Goal: Task Accomplishment & Management: Manage account settings

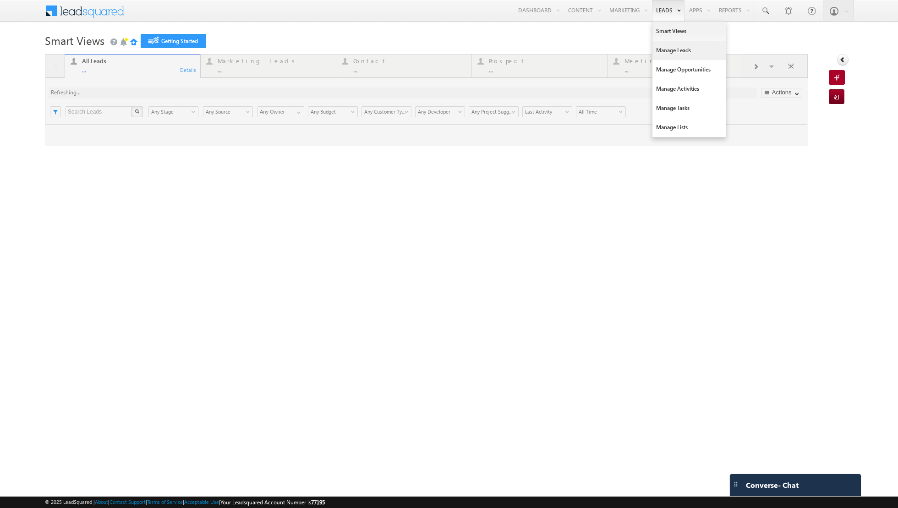
click at [671, 54] on link "Manage Leads" at bounding box center [688, 50] width 73 height 19
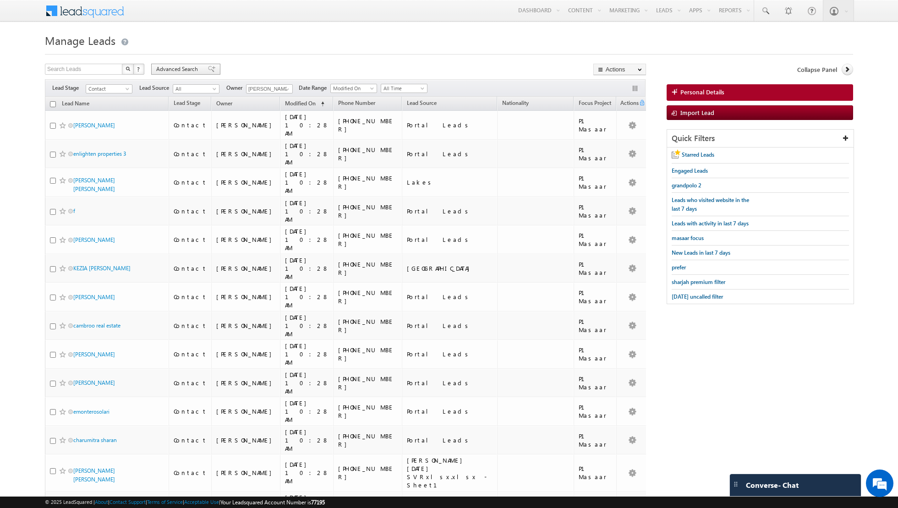
click at [208, 67] on span at bounding box center [211, 69] width 7 height 6
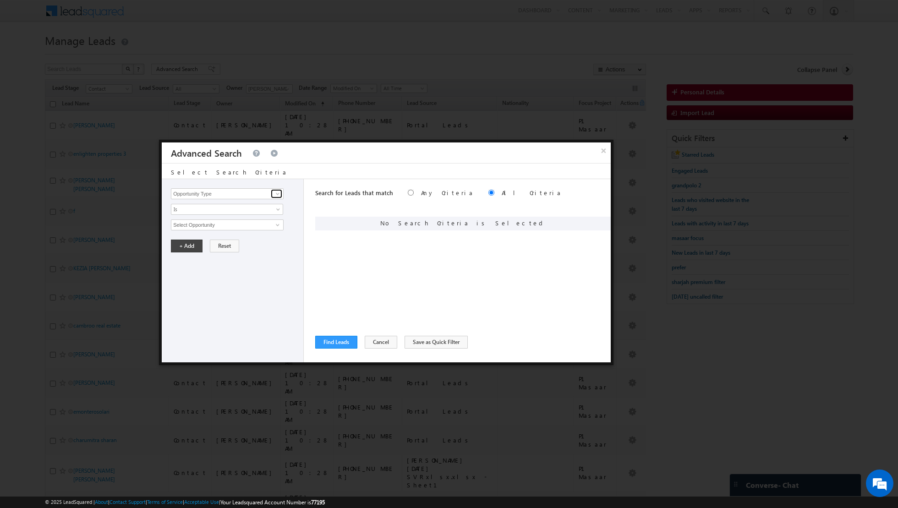
click at [276, 195] on span at bounding box center [277, 193] width 7 height 7
click at [259, 203] on link "Lead Activity" at bounding box center [227, 204] width 113 height 11
type input "Lead Activity"
click at [259, 205] on span "Is" at bounding box center [220, 209] width 99 height 8
click at [237, 227] on link "Is Not" at bounding box center [227, 228] width 112 height 8
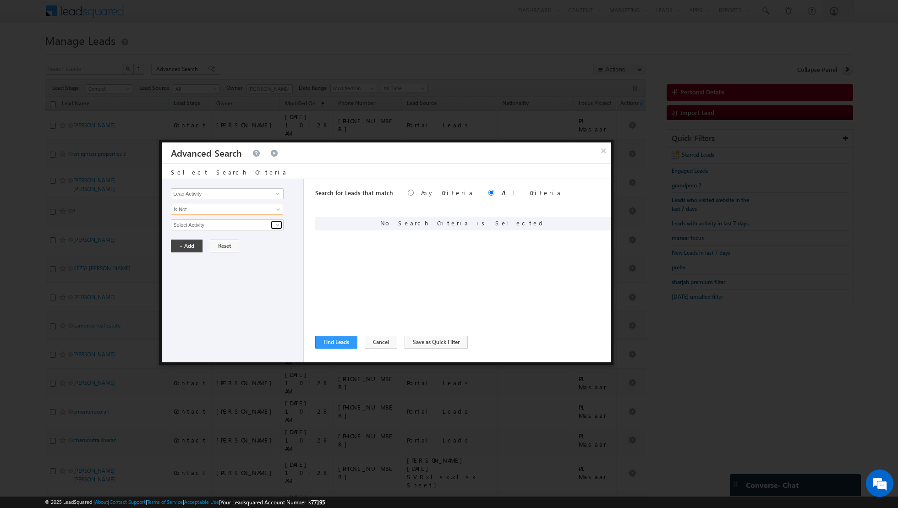
click at [280, 224] on span at bounding box center [277, 224] width 7 height 7
click at [233, 240] on link "6. Not Interested" at bounding box center [227, 243] width 113 height 11
type input "6. Not Interested"
click at [184, 273] on button "+ Add" at bounding box center [187, 277] width 32 height 13
click at [277, 193] on span at bounding box center [277, 193] width 7 height 7
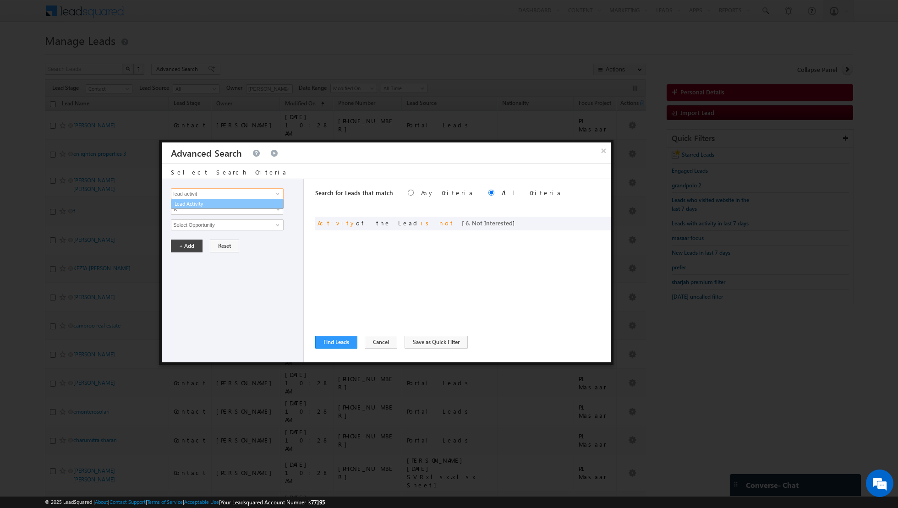
click at [255, 203] on link "Lead Activity" at bounding box center [227, 204] width 113 height 11
type input "Lead Activity"
click at [265, 205] on span "Is" at bounding box center [220, 209] width 99 height 8
click at [240, 227] on link "Is Not" at bounding box center [227, 228] width 112 height 8
click at [279, 222] on span at bounding box center [277, 224] width 7 height 7
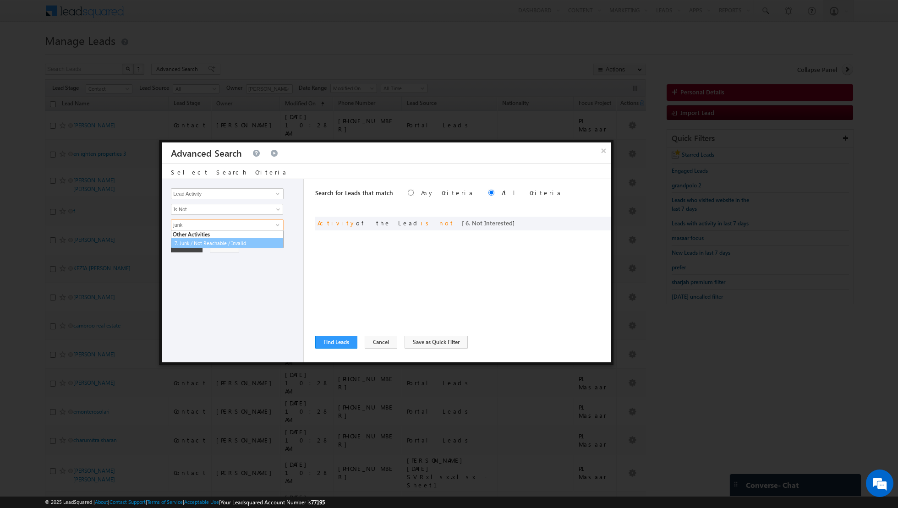
click at [240, 242] on link "7. Junk / Not Reachable / Invalid" at bounding box center [227, 243] width 113 height 11
type input "7. Junk / Not Reachable / Invalid"
click at [181, 274] on button "+ Add" at bounding box center [187, 277] width 32 height 13
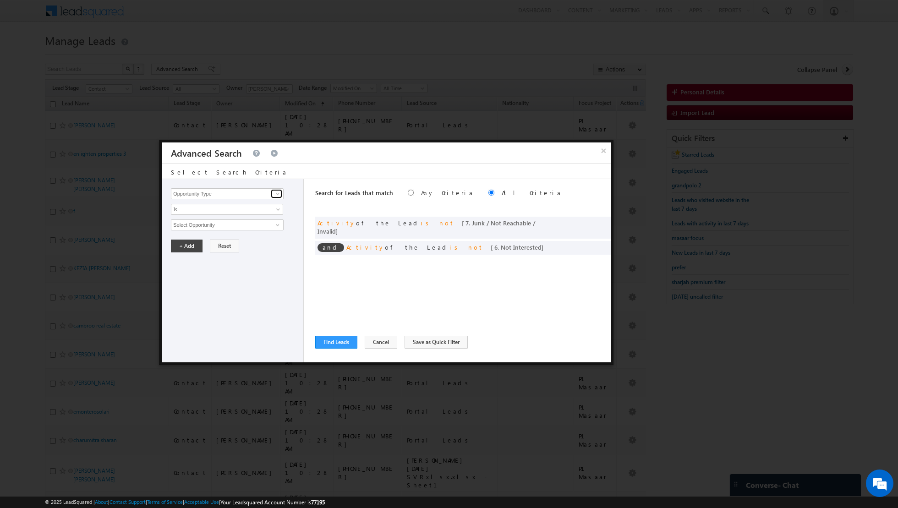
click at [277, 192] on span at bounding box center [277, 193] width 7 height 7
click at [255, 206] on link "Lead Activity" at bounding box center [227, 204] width 113 height 11
type input "Lead Activity"
click at [272, 210] on link "Is" at bounding box center [227, 209] width 112 height 11
click at [266, 224] on link "Is Not" at bounding box center [227, 228] width 112 height 8
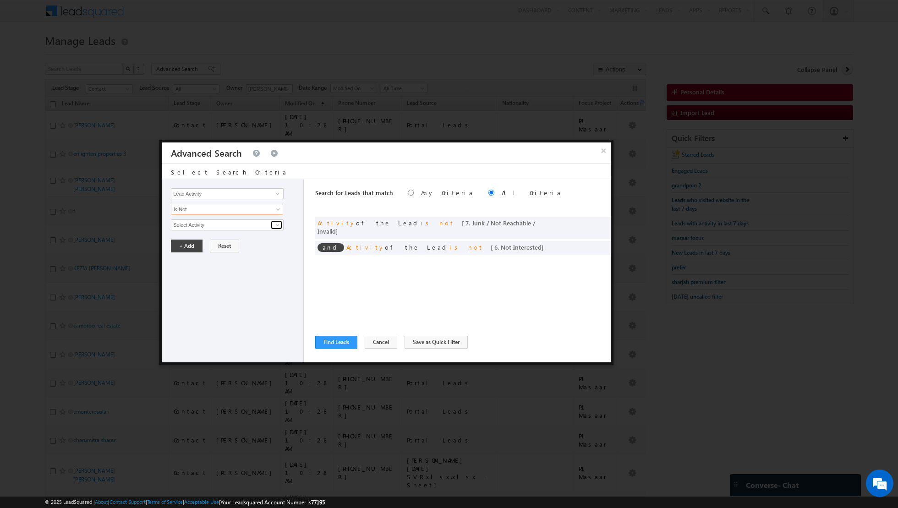
click at [278, 224] on span at bounding box center [277, 224] width 7 height 7
click at [261, 244] on link "Outbound Phone Call Activity" at bounding box center [227, 243] width 113 height 11
type input "Outbound Phone Call Activity"
click at [231, 240] on span at bounding box center [220, 240] width 99 height 8
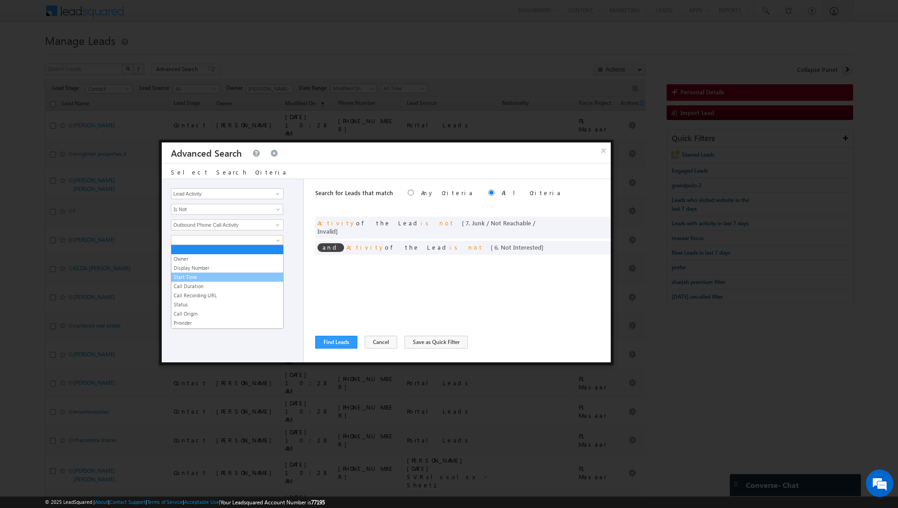
click at [205, 277] on link "Start Time" at bounding box center [227, 277] width 112 height 8
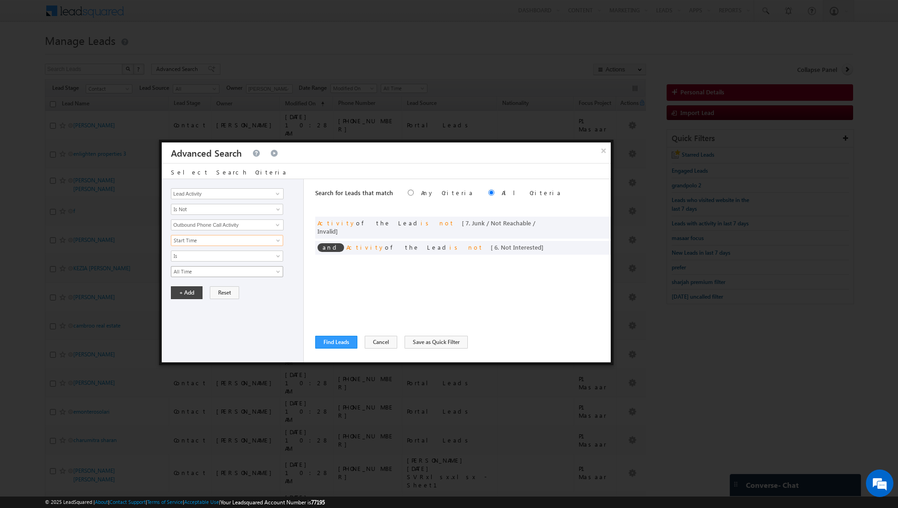
click at [220, 270] on span "All Time" at bounding box center [220, 271] width 99 height 8
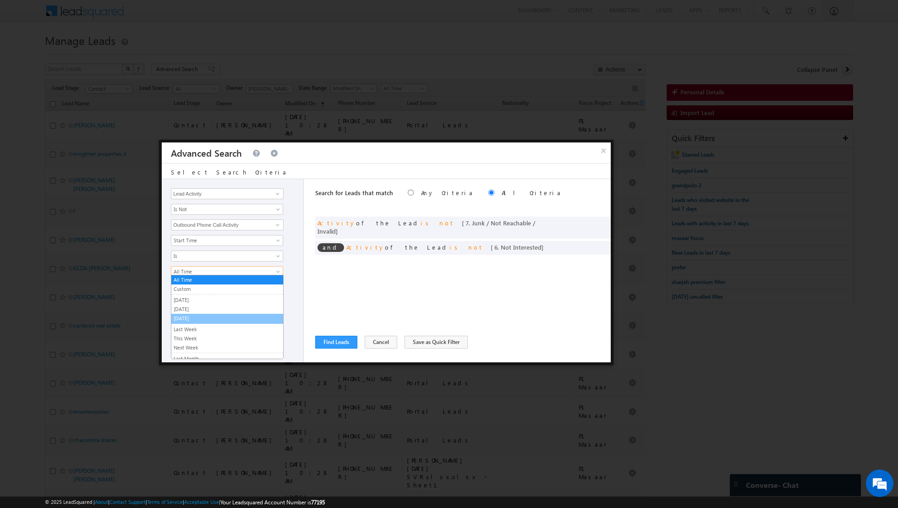
scroll to position [57, 0]
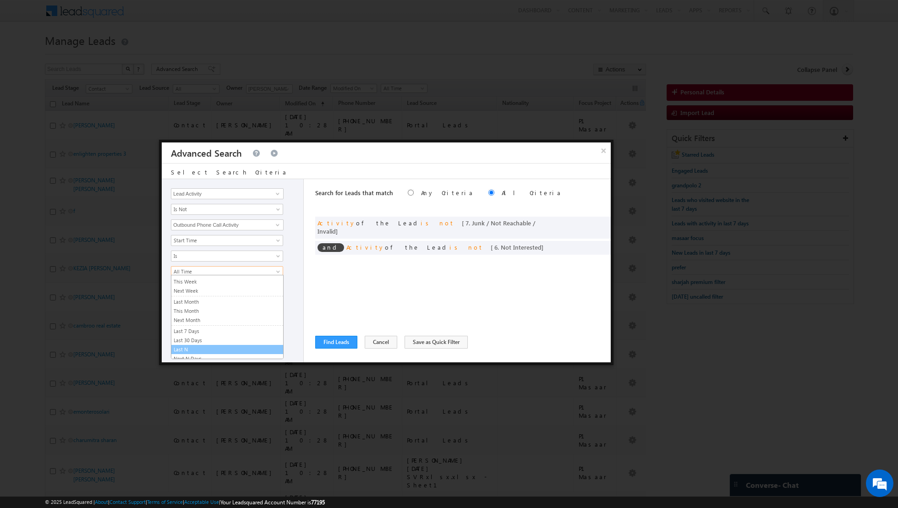
click at [199, 346] on link "Last N" at bounding box center [227, 349] width 112 height 8
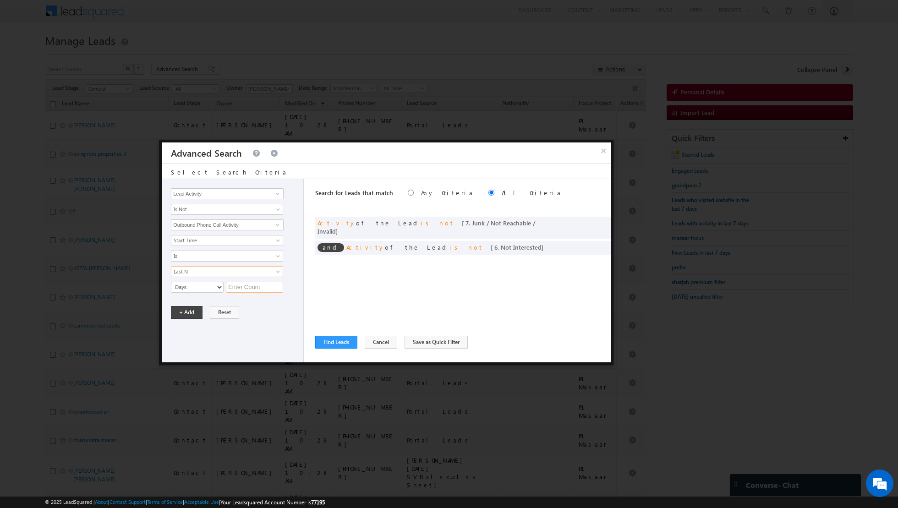
click at [245, 289] on input "text" at bounding box center [254, 287] width 57 height 11
type input "5"
click at [187, 308] on button "+ Add" at bounding box center [187, 312] width 32 height 13
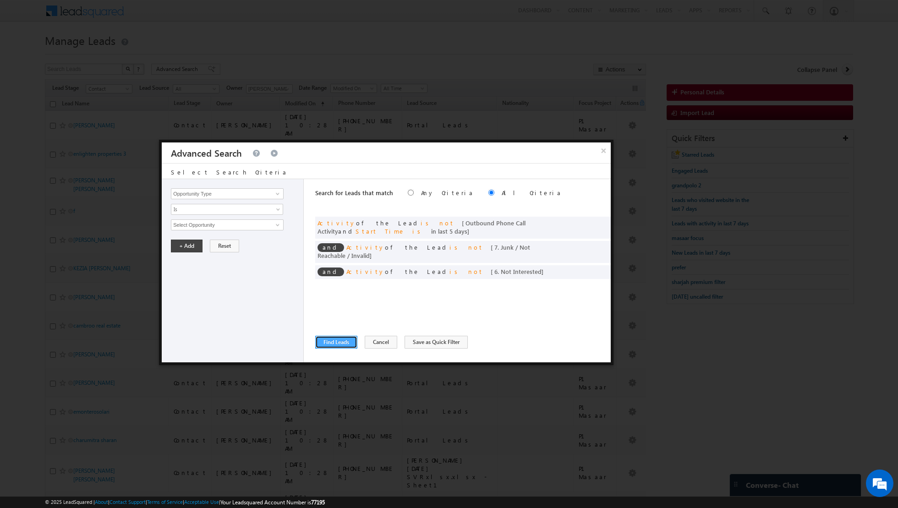
click at [328, 339] on button "Find Leads" at bounding box center [336, 342] width 42 height 13
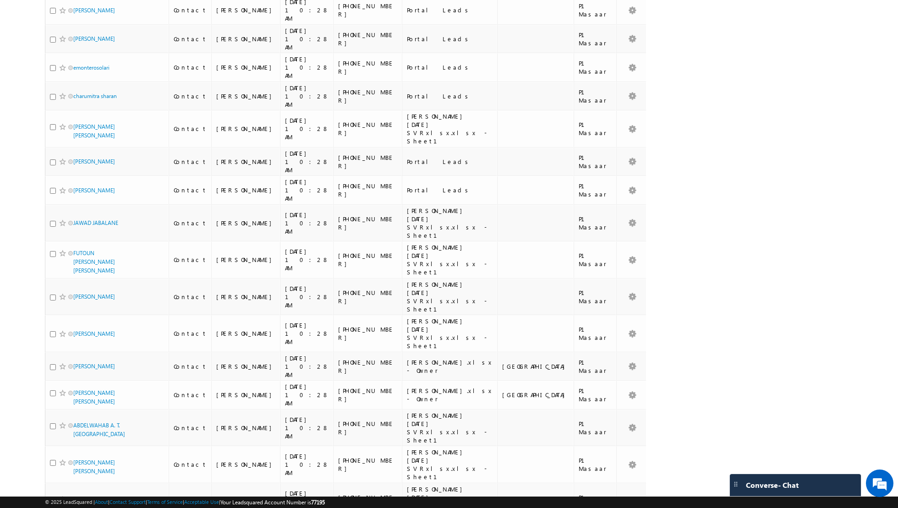
scroll to position [0, 0]
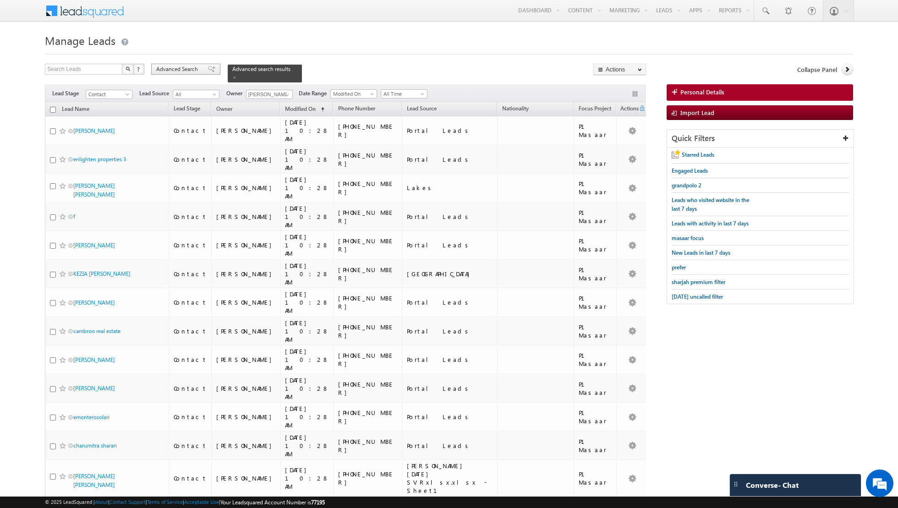
click at [208, 71] on span at bounding box center [211, 69] width 7 height 6
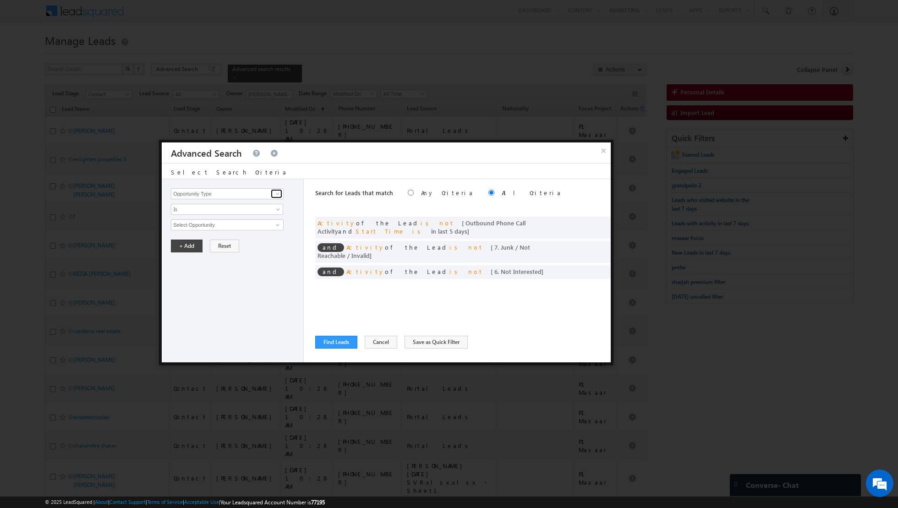
click at [277, 196] on span at bounding box center [277, 193] width 7 height 7
click at [245, 213] on link "Lead Source" at bounding box center [227, 212] width 113 height 11
type input "Lead Source"
click at [275, 223] on span "select" at bounding box center [278, 224] width 7 height 4
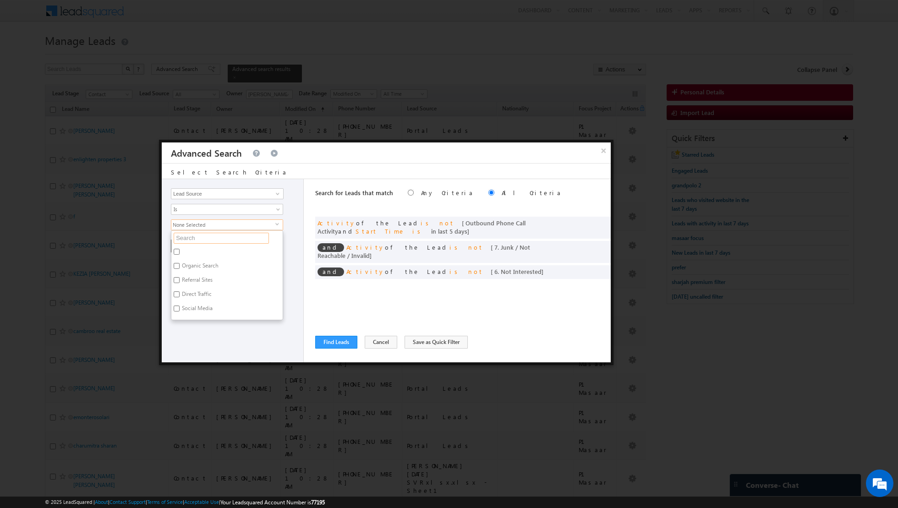
click at [237, 235] on input "text" at bounding box center [221, 238] width 95 height 11
type input "zabeel"
click at [178, 289] on label "Zabeel" at bounding box center [189, 296] width 36 height 14
click at [178, 291] on input "Zabeel" at bounding box center [177, 294] width 6 height 6
checkbox input "true"
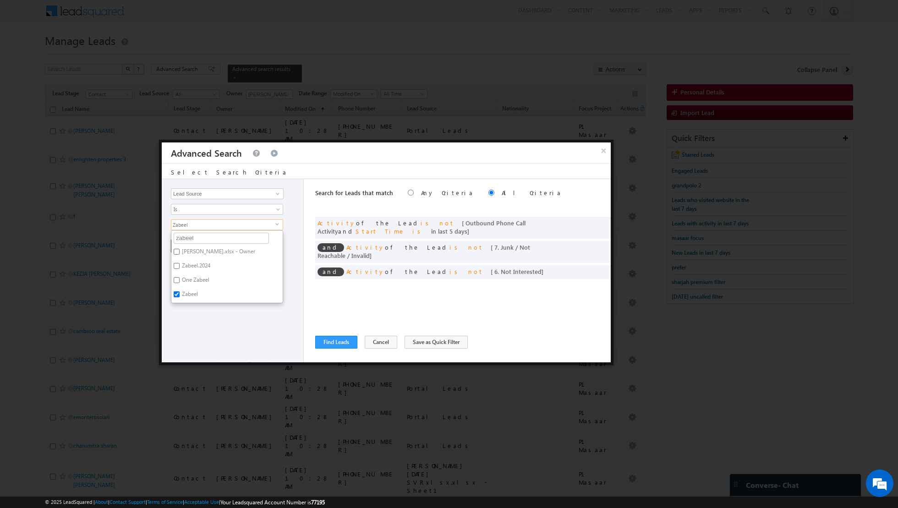
click at [179, 320] on div "Opportunity Type Lead Activity Task Sales Group Prospect Id Address 1 Address 2…" at bounding box center [233, 270] width 142 height 183
click at [182, 242] on button "+ Add" at bounding box center [187, 246] width 32 height 13
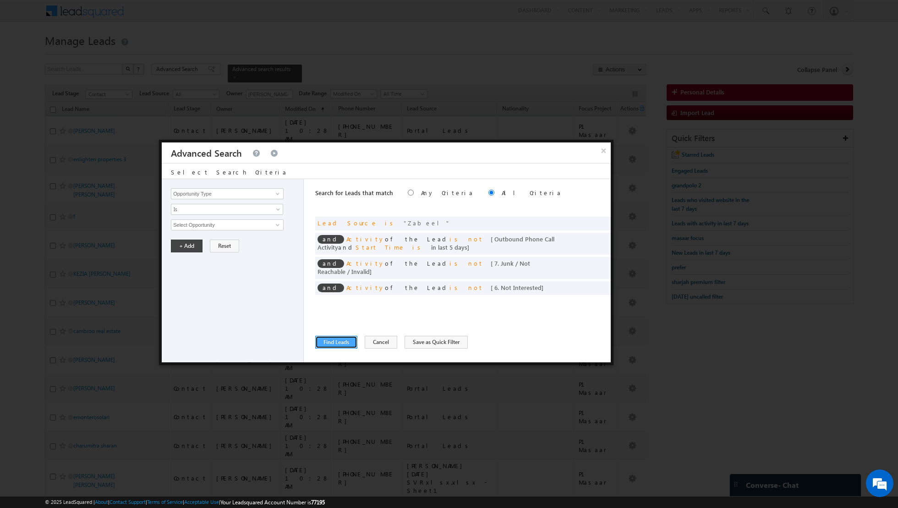
click at [329, 342] on button "Find Leads" at bounding box center [336, 342] width 42 height 13
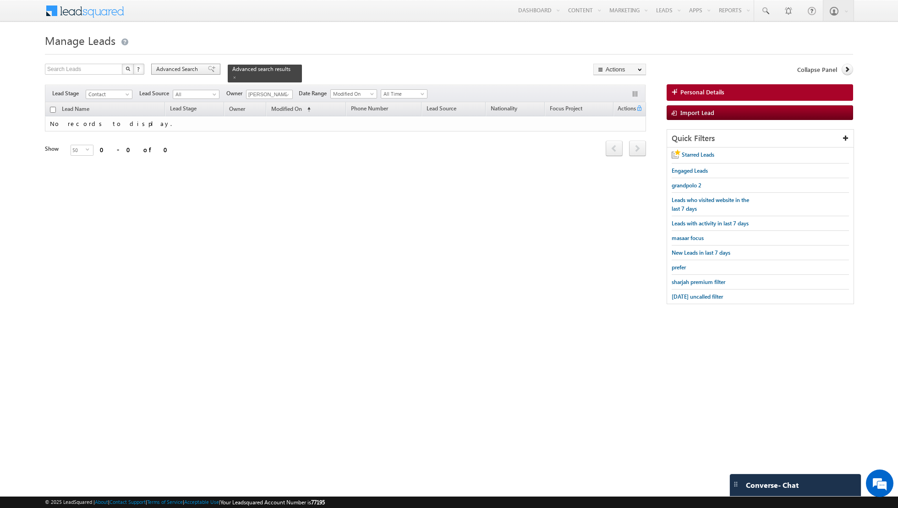
click at [208, 70] on span at bounding box center [211, 69] width 7 height 6
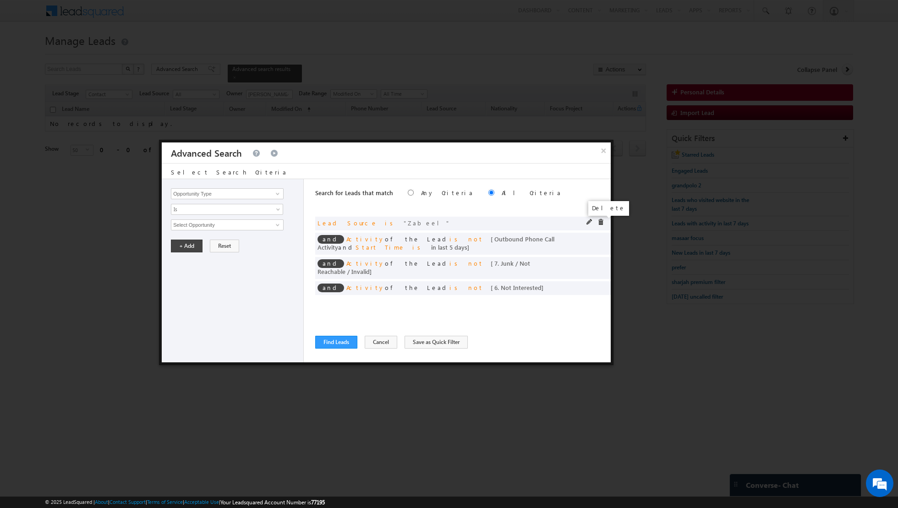
click at [601, 222] on span at bounding box center [600, 222] width 6 height 6
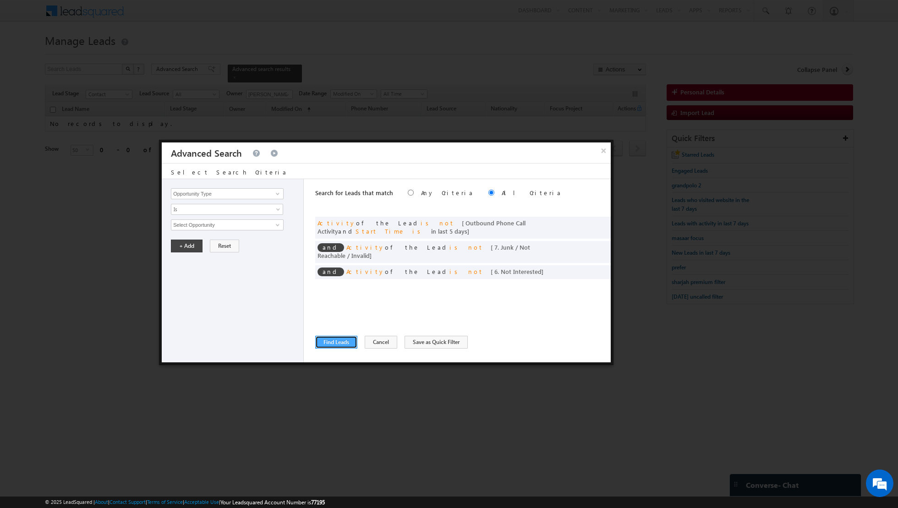
click at [330, 344] on button "Find Leads" at bounding box center [336, 342] width 42 height 13
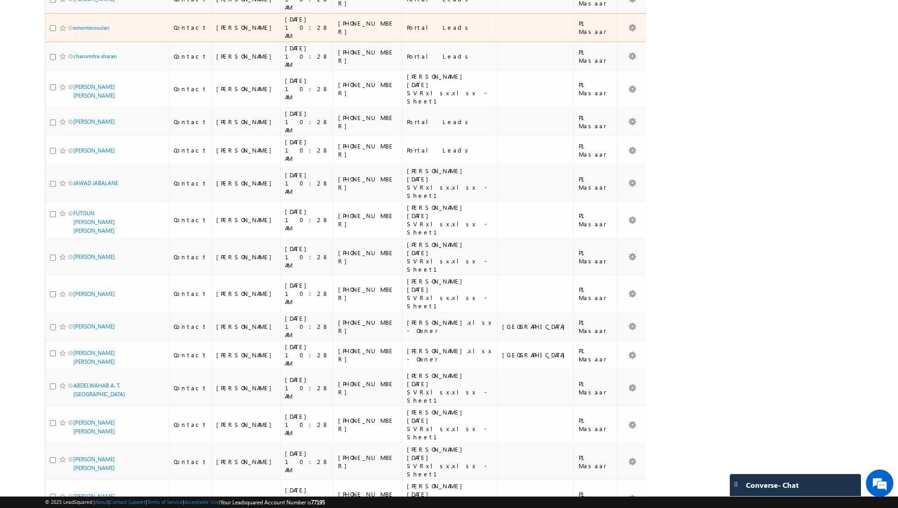
scroll to position [808, 0]
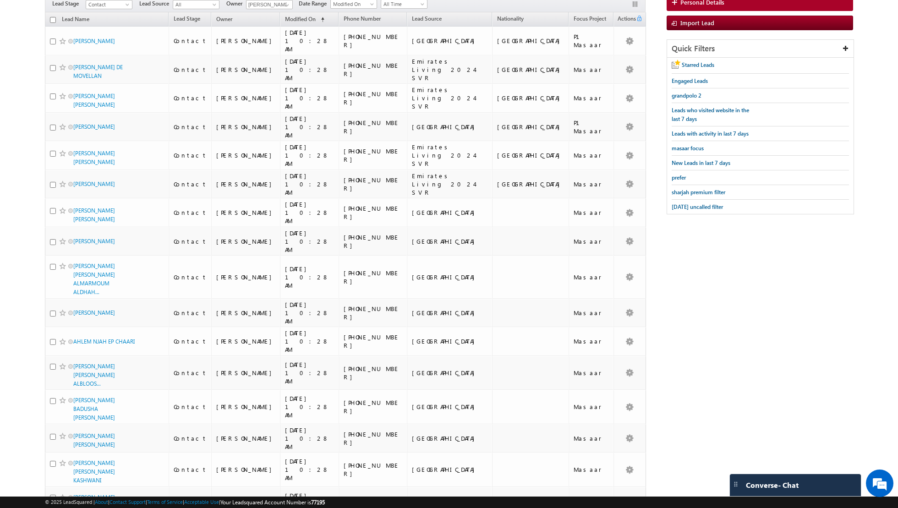
scroll to position [0, 0]
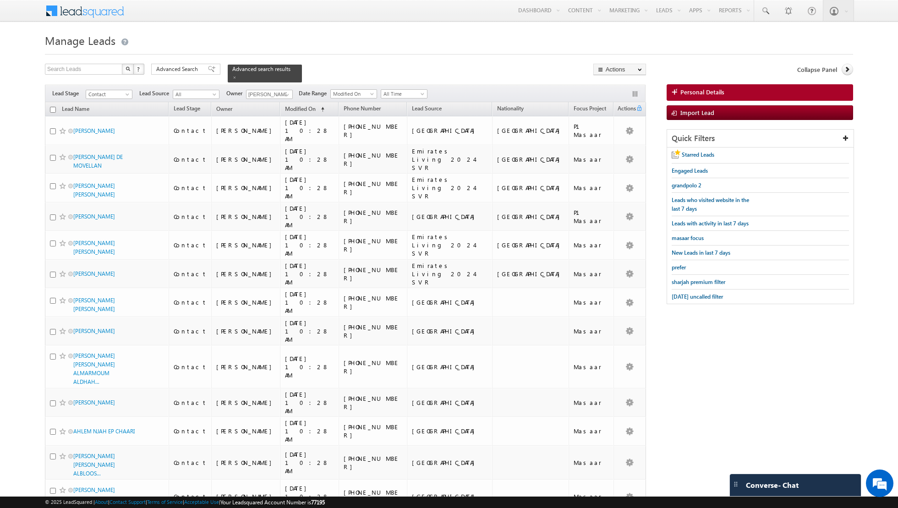
click at [53, 110] on input "checkbox" at bounding box center [53, 110] width 6 height 6
checkbox input "true"
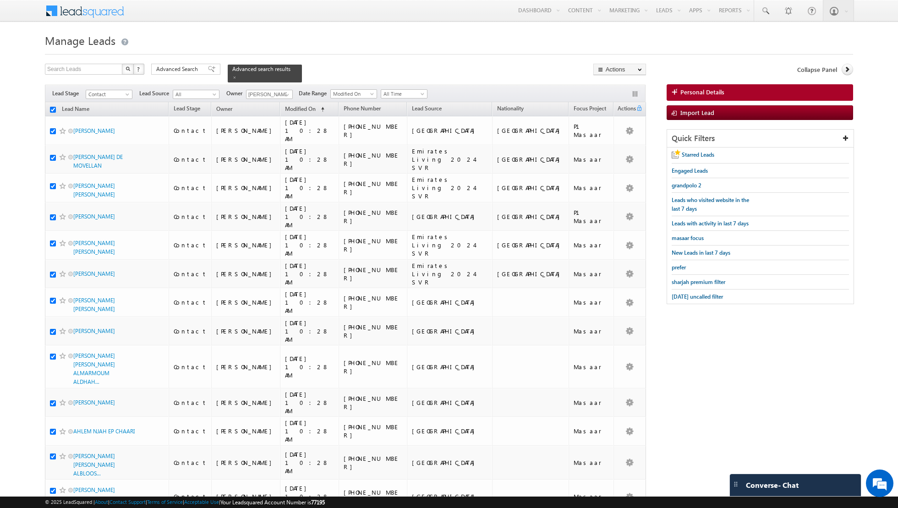
checkbox input "true"
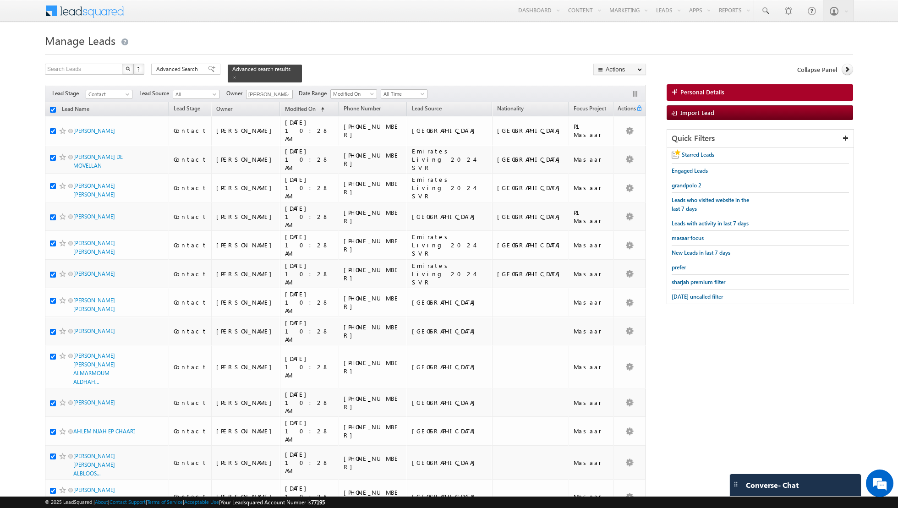
checkbox input "true"
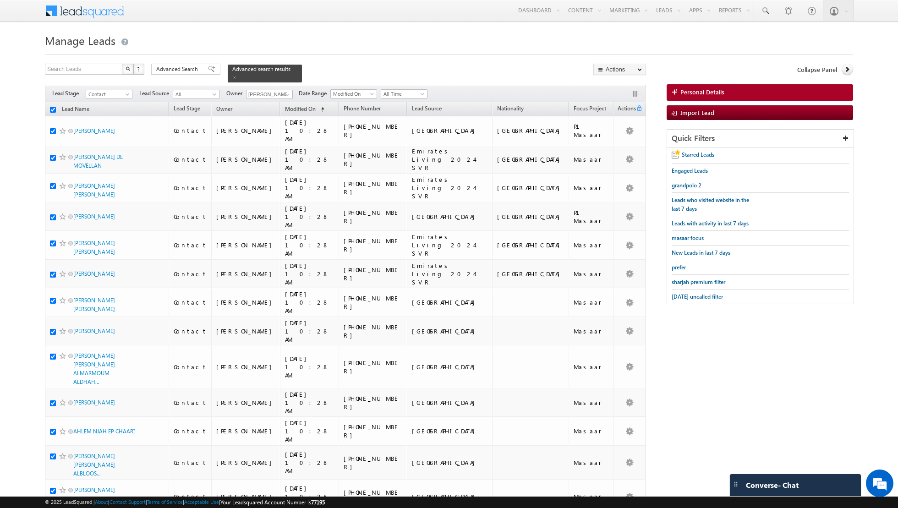
checkbox input "true"
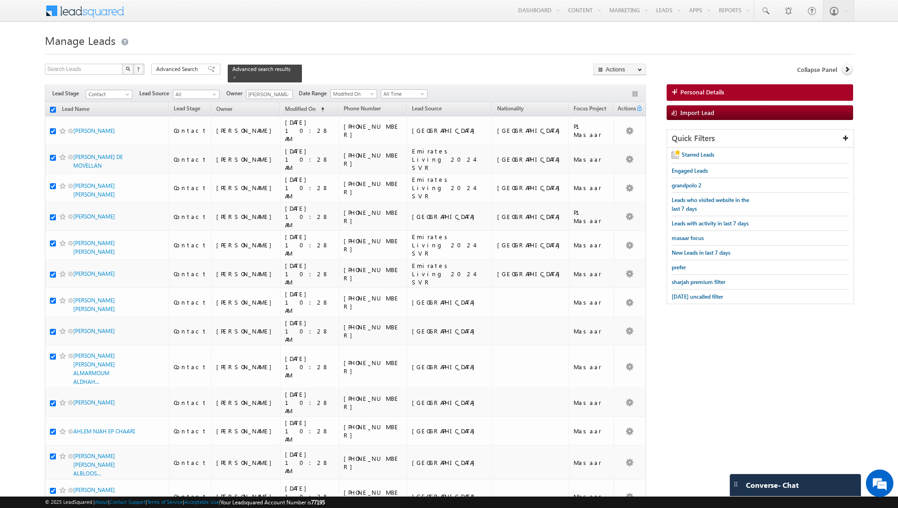
checkbox input "true"
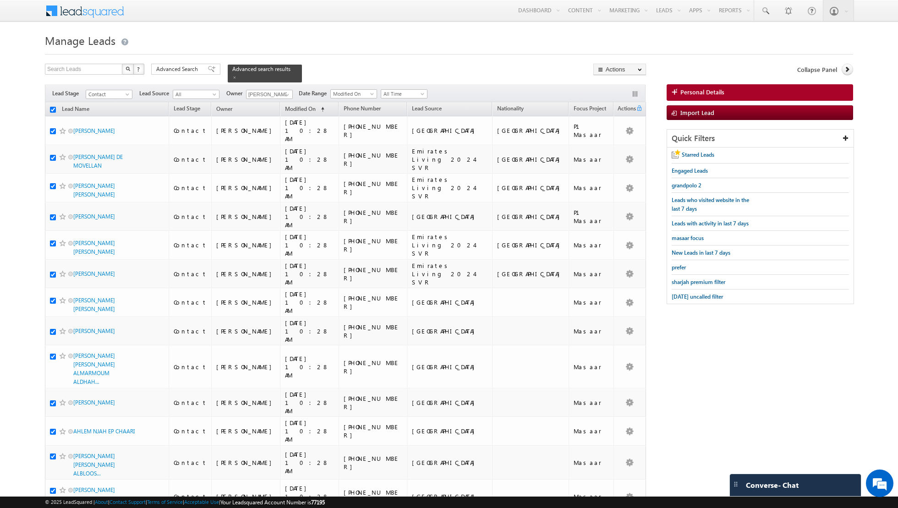
checkbox input "true"
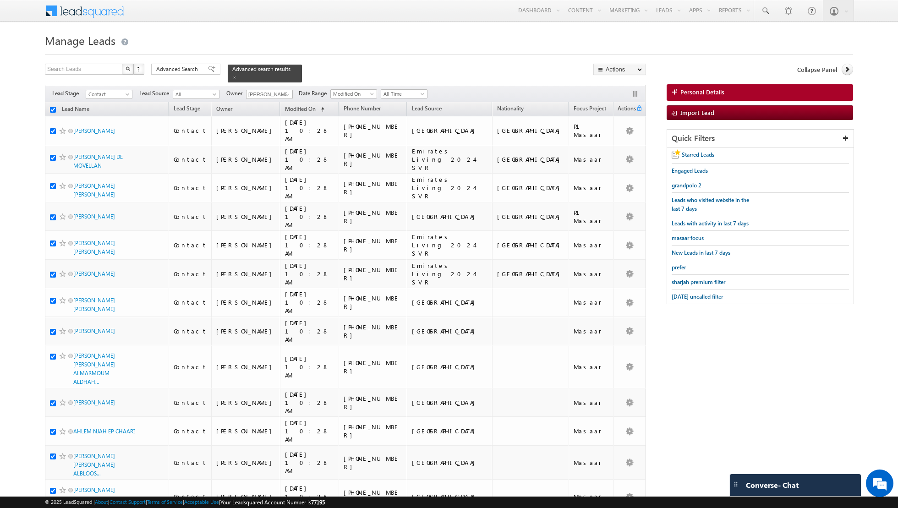
checkbox input "true"
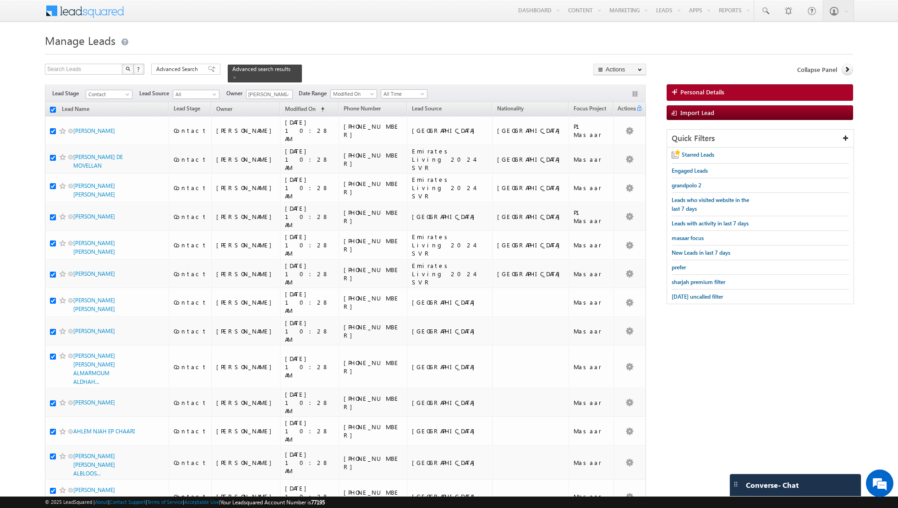
checkbox input "true"
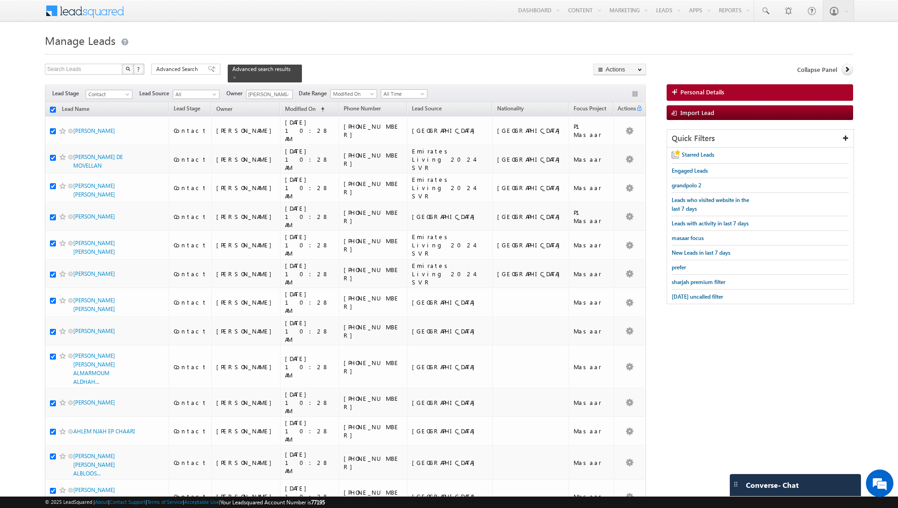
checkbox input "true"
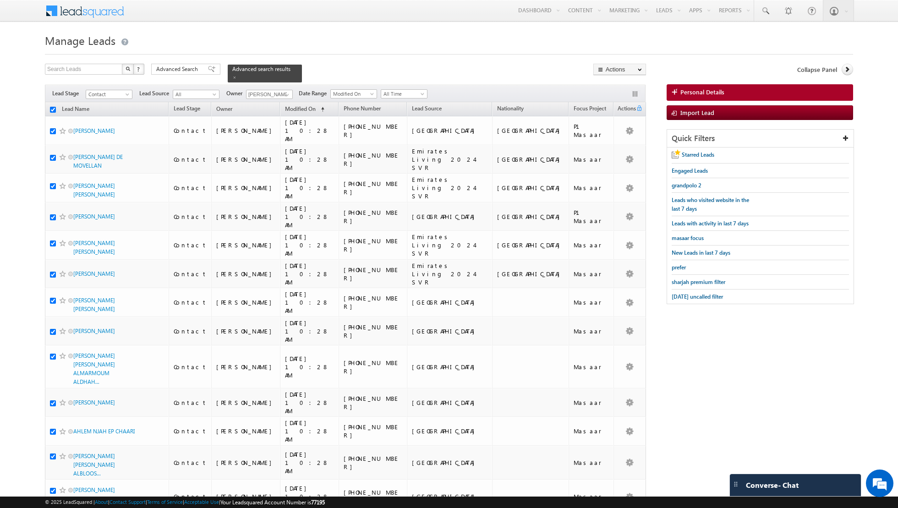
checkbox input "true"
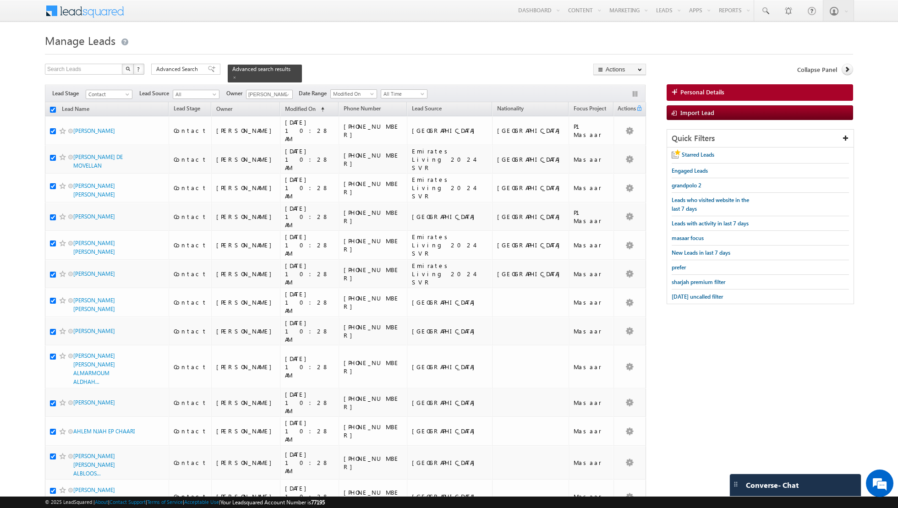
checkbox input "true"
click at [615, 148] on link "Change Owner" at bounding box center [620, 148] width 52 height 11
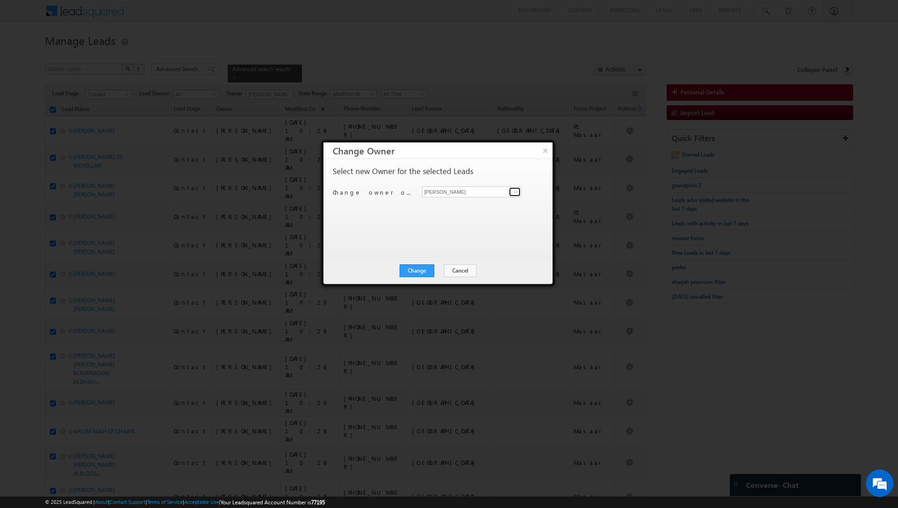
click at [517, 193] on span at bounding box center [515, 191] width 7 height 7
click at [462, 206] on span "[EMAIL_ADDRESS][DOMAIN_NAME]" at bounding box center [467, 209] width 82 height 7
type input "[PERSON_NAME]"
click at [418, 269] on button "Change" at bounding box center [416, 270] width 35 height 13
click at [442, 266] on button "Close" at bounding box center [439, 270] width 29 height 13
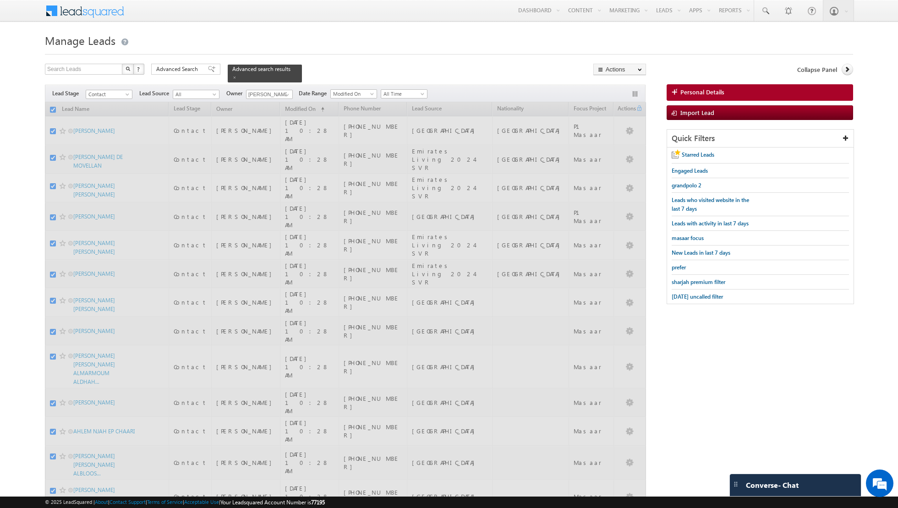
checkbox input "false"
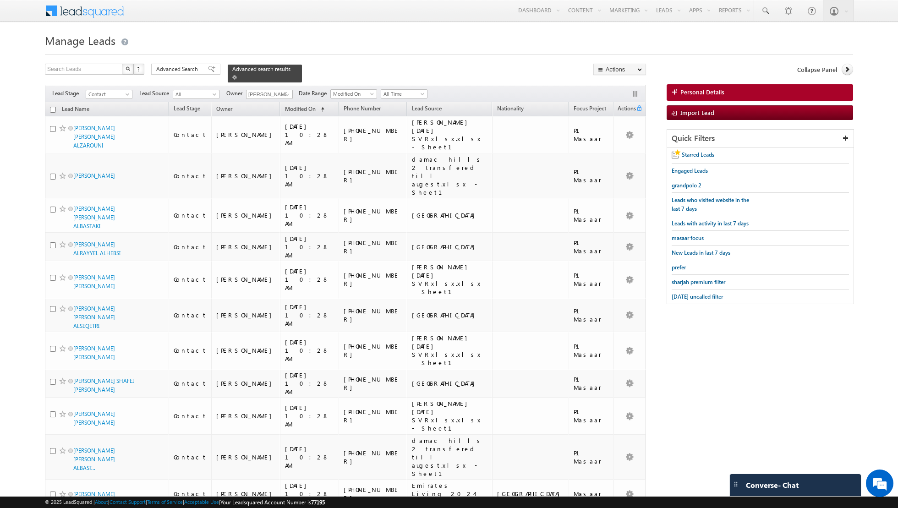
click at [232, 75] on span at bounding box center [234, 77] width 5 height 5
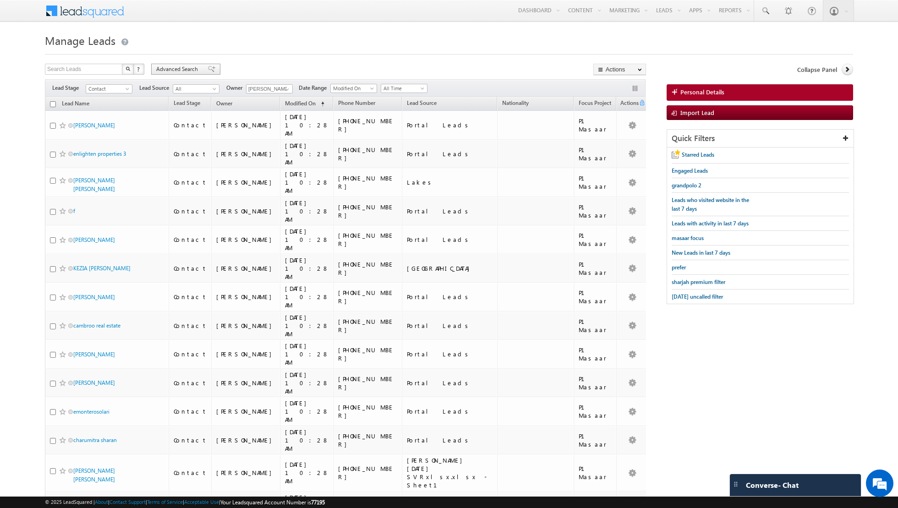
click at [208, 71] on span at bounding box center [211, 69] width 7 height 6
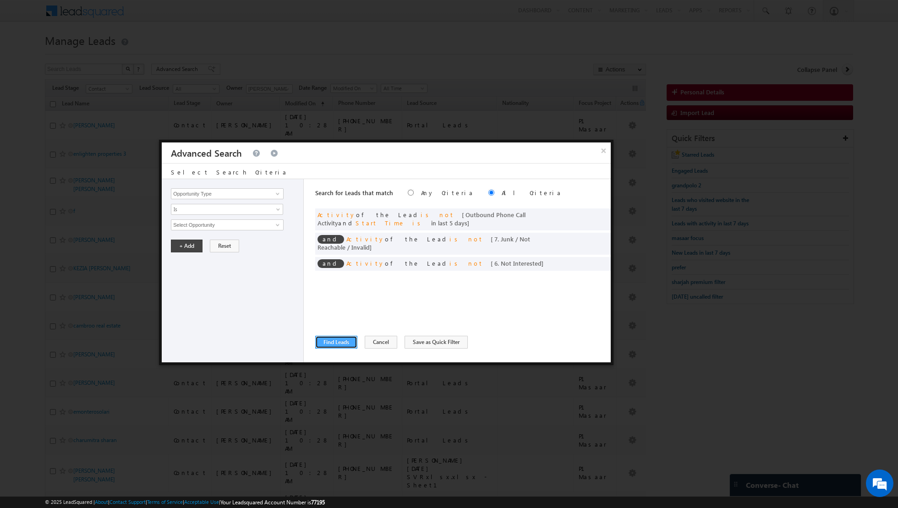
click at [333, 340] on button "Find Leads" at bounding box center [336, 342] width 42 height 13
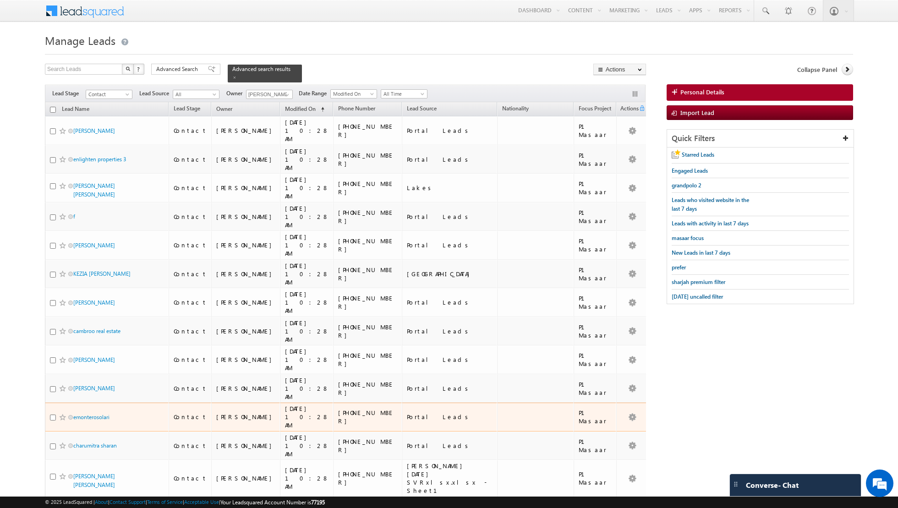
scroll to position [808, 0]
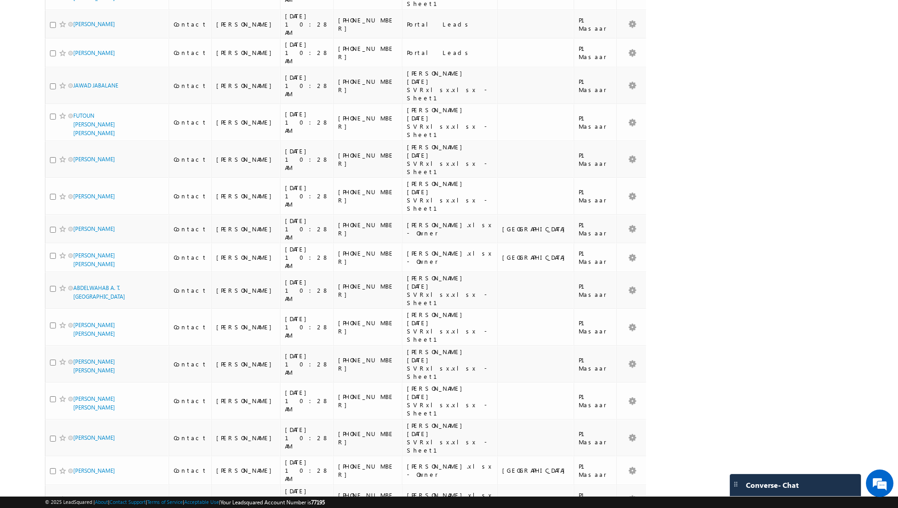
scroll to position [808, 0]
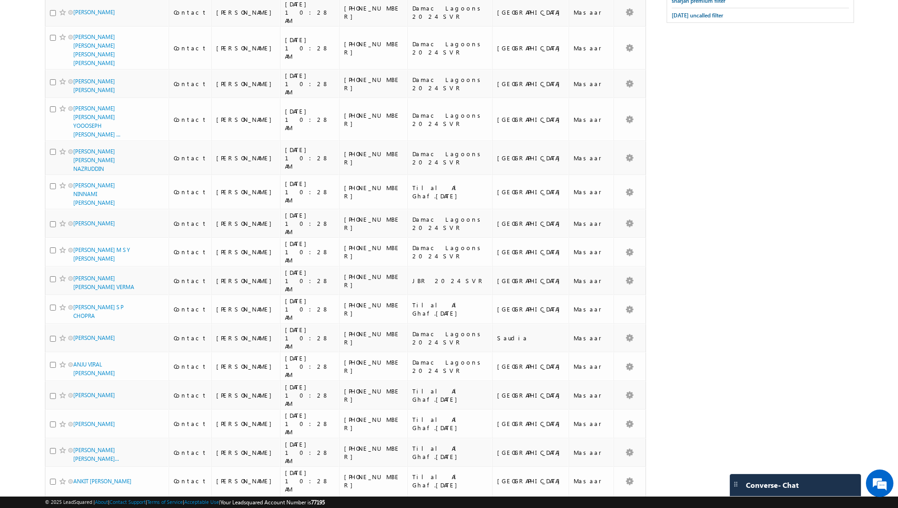
scroll to position [0, 0]
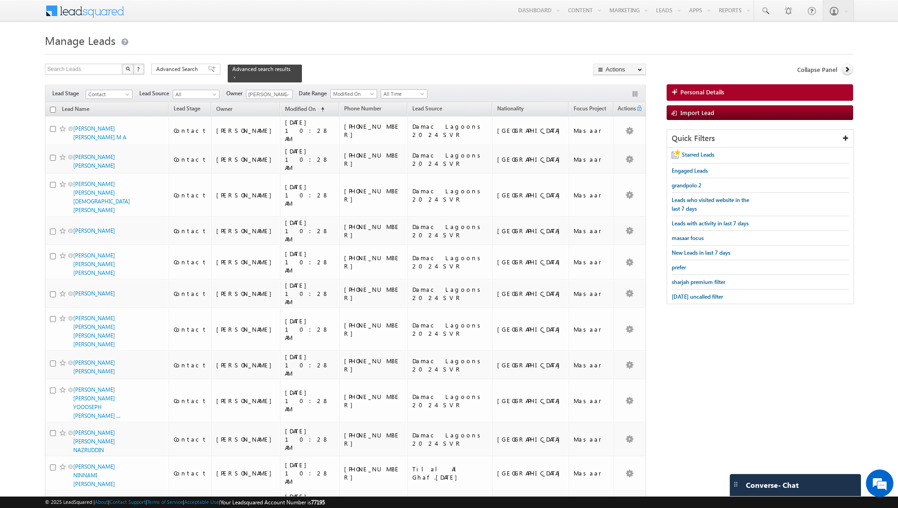
click at [53, 109] on input "checkbox" at bounding box center [53, 110] width 6 height 6
checkbox input "true"
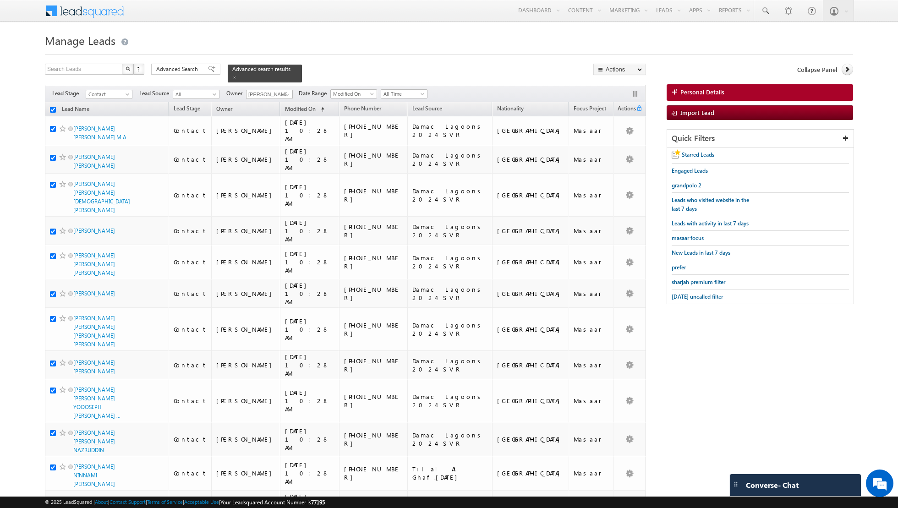
checkbox input "true"
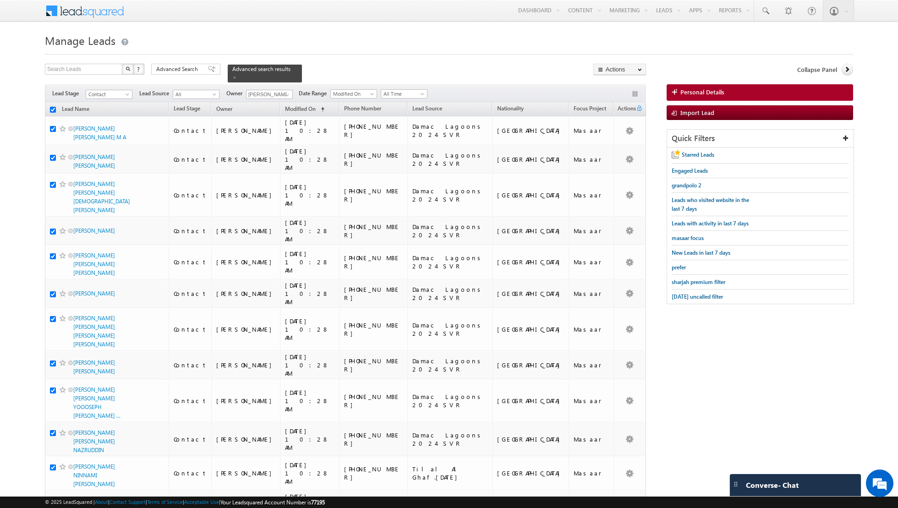
checkbox input "true"
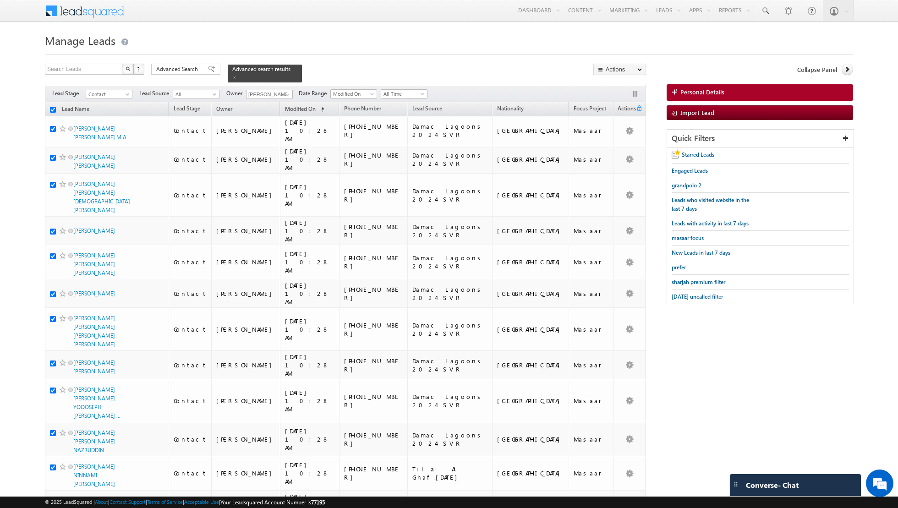
checkbox input "true"
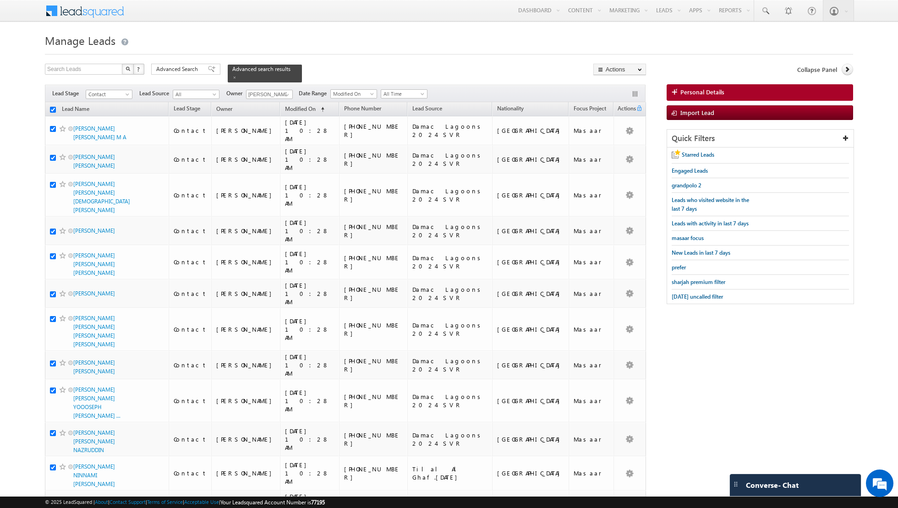
checkbox input "true"
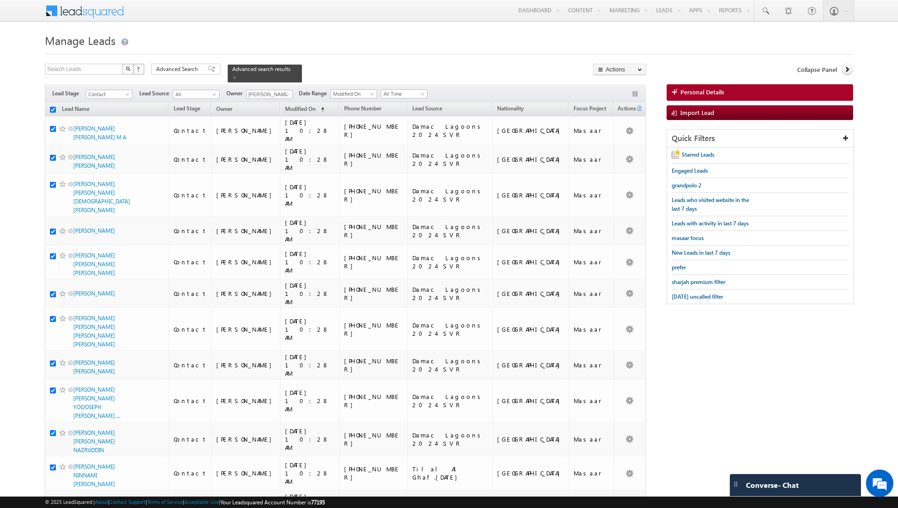
checkbox input "true"
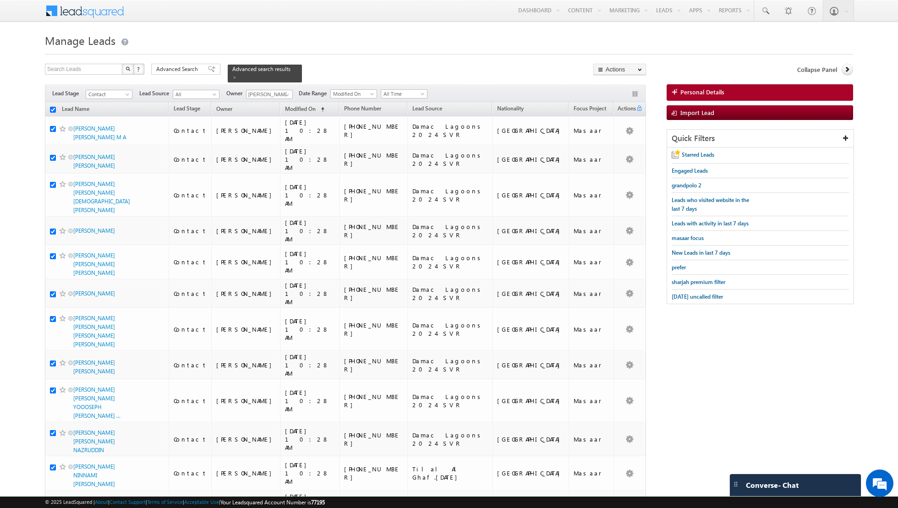
checkbox input "true"
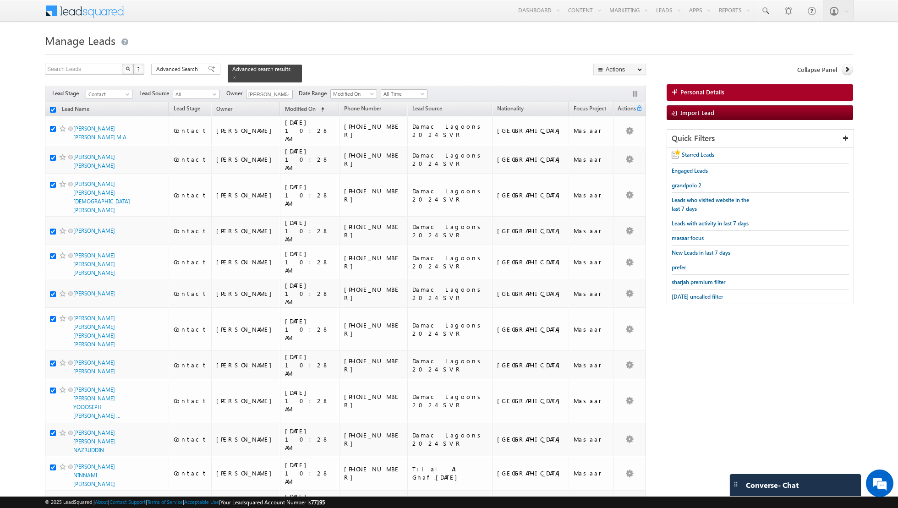
checkbox input "true"
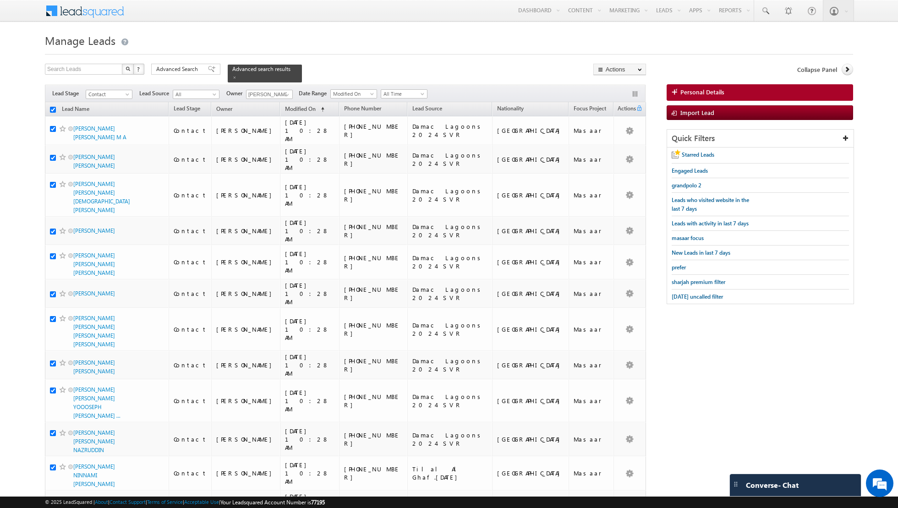
checkbox input "true"
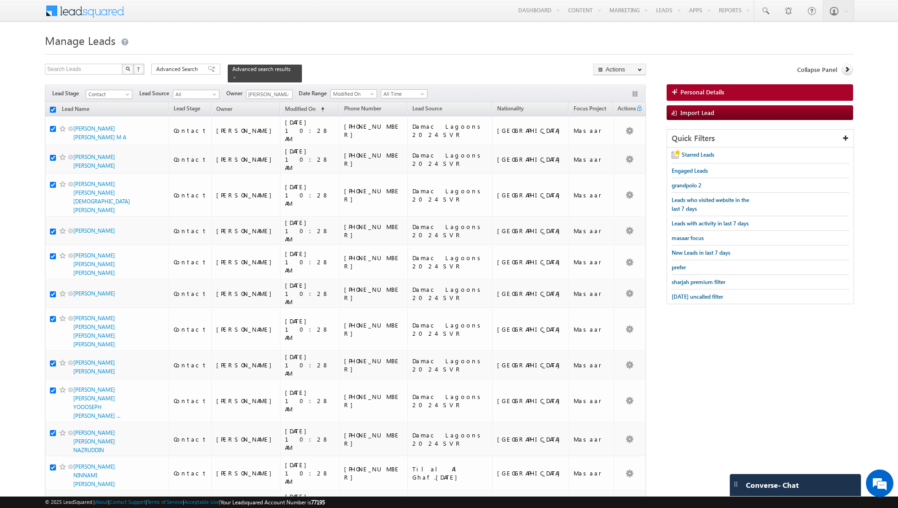
checkbox input "true"
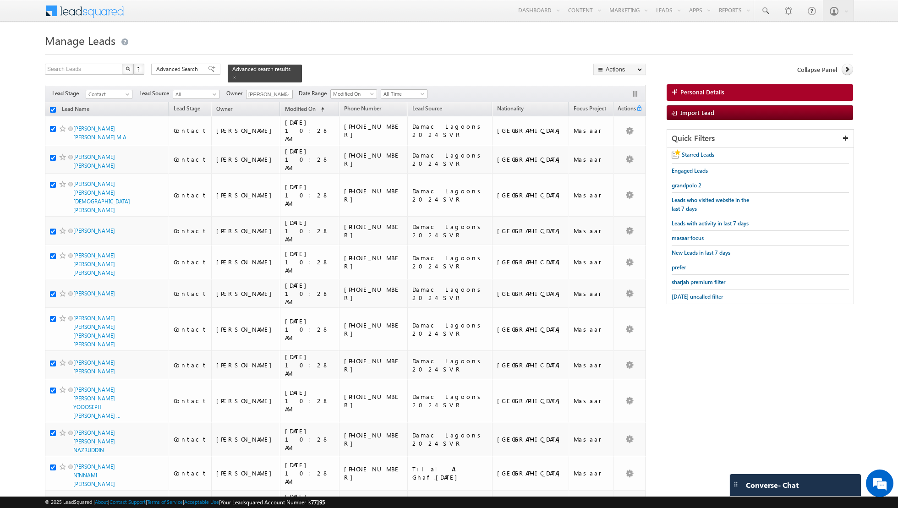
checkbox input "true"
click at [621, 149] on link "Change Owner" at bounding box center [620, 148] width 52 height 11
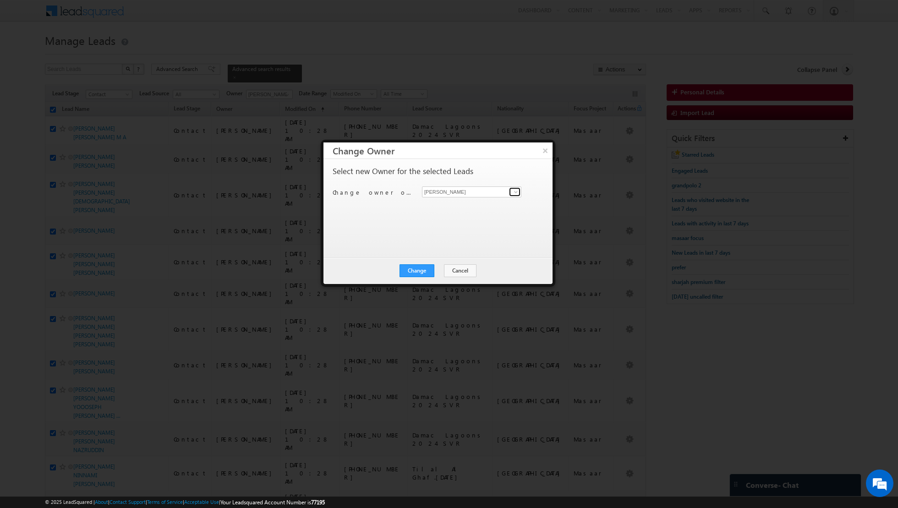
click at [518, 191] on span at bounding box center [515, 191] width 7 height 7
click at [488, 202] on link "[PERSON_NAME] [EMAIL_ADDRESS][DOMAIN_NAME]" at bounding box center [471, 205] width 99 height 17
type input "[PERSON_NAME]"
click at [419, 270] on button "Change" at bounding box center [416, 270] width 35 height 13
click at [443, 271] on button "Close" at bounding box center [439, 270] width 29 height 13
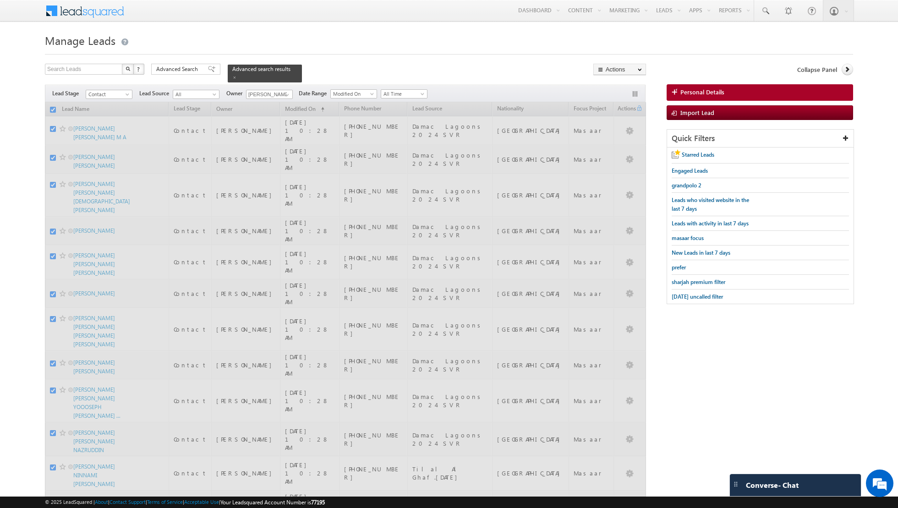
checkbox input "false"
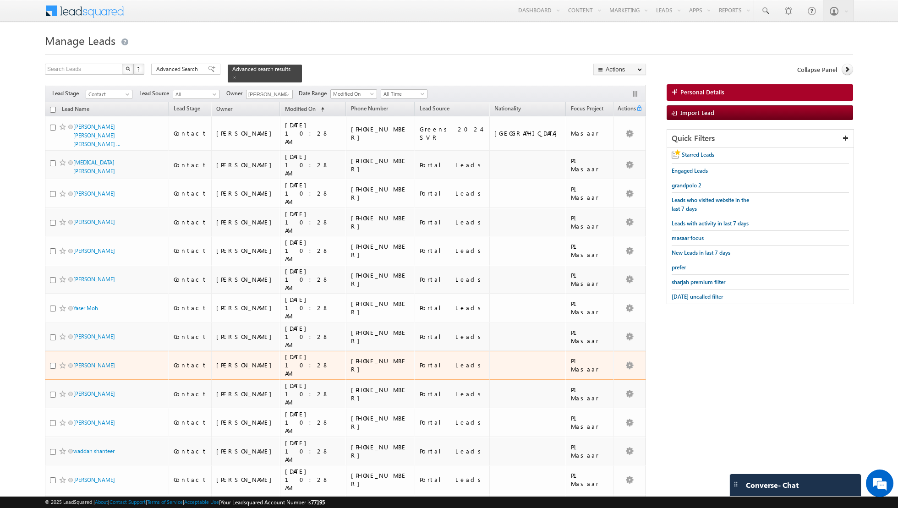
scroll to position [770, 0]
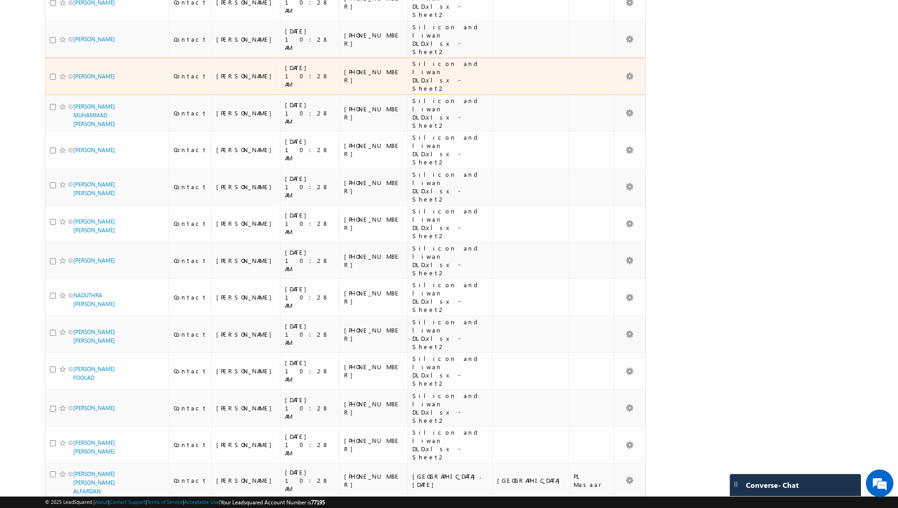
scroll to position [849, 0]
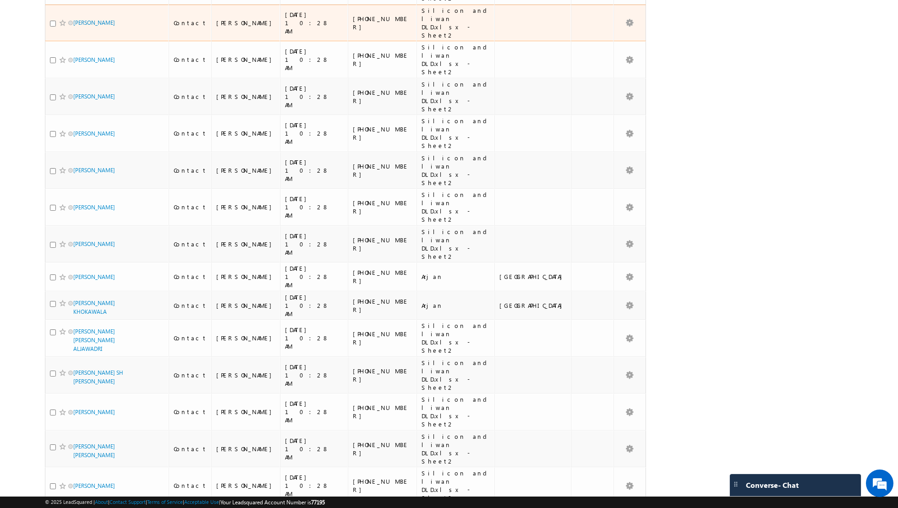
scroll to position [850, 0]
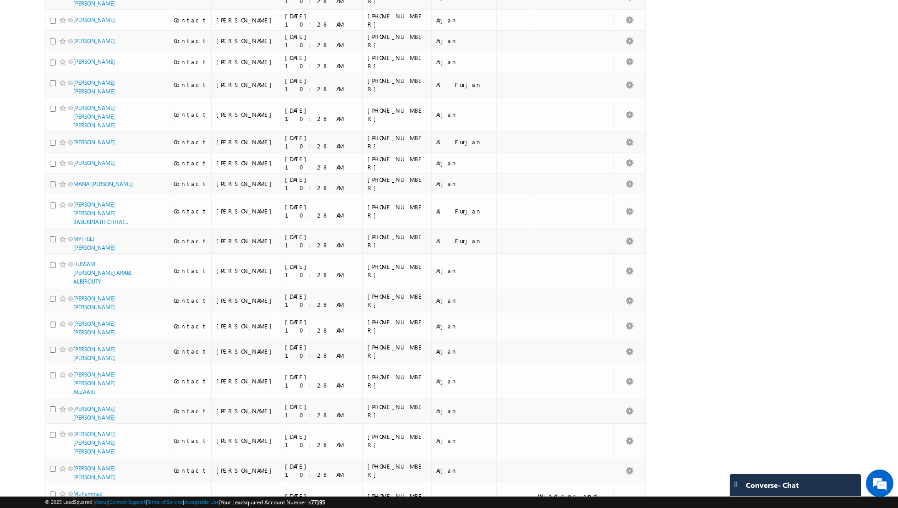
scroll to position [0, 0]
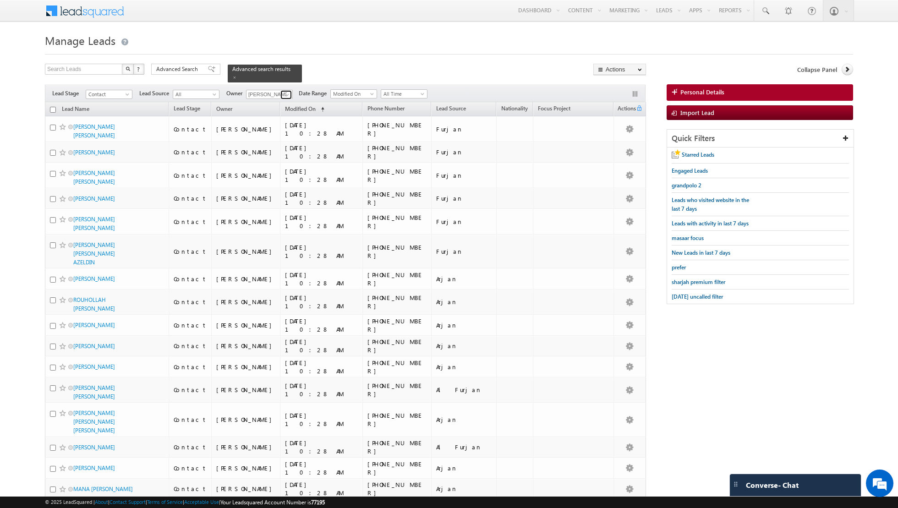
click at [281, 93] on link at bounding box center [285, 94] width 11 height 9
click at [262, 103] on link "[PERSON_NAME] [EMAIL_ADDRESS][DOMAIN_NAME]" at bounding box center [292, 106] width 92 height 17
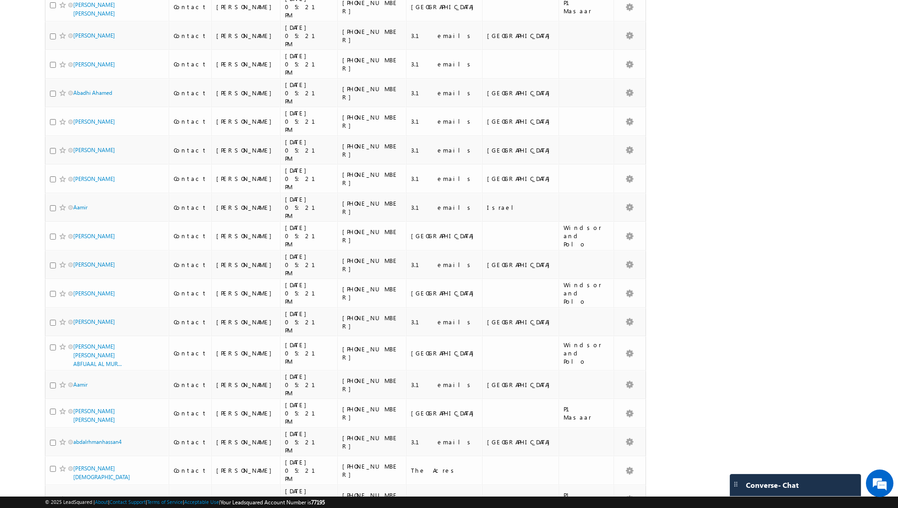
scroll to position [765, 0]
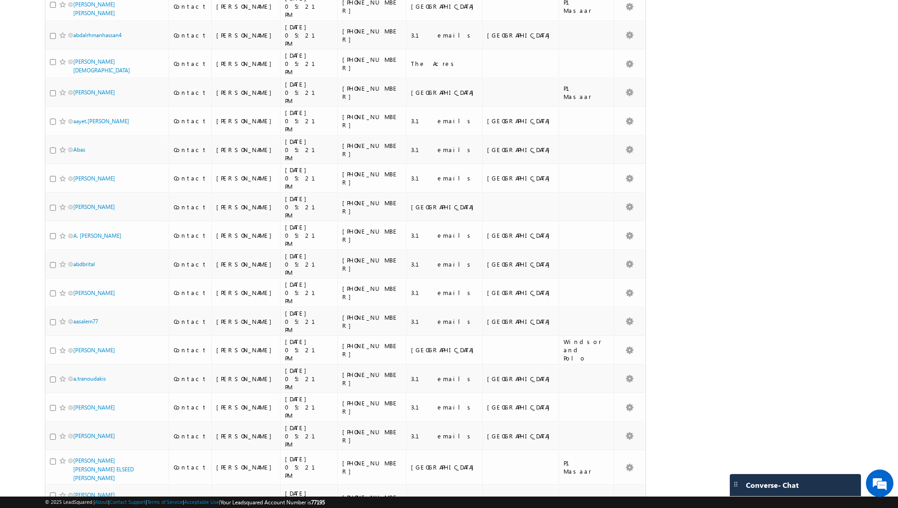
type input "[PERSON_NAME]"
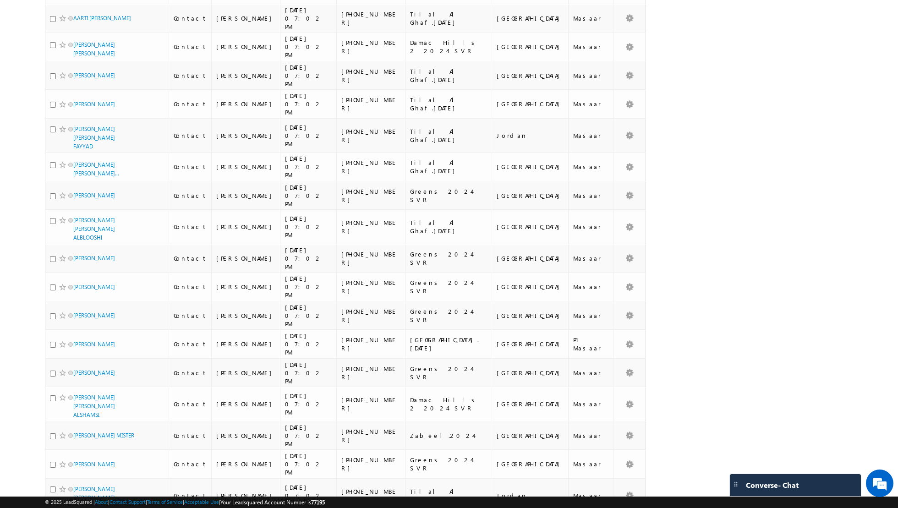
scroll to position [0, 0]
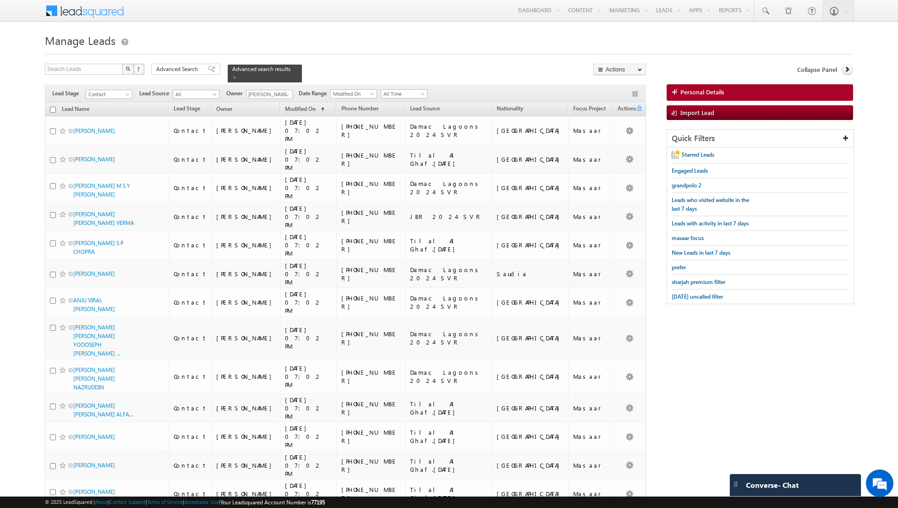
click at [52, 108] on input "checkbox" at bounding box center [53, 110] width 6 height 6
checkbox input "true"
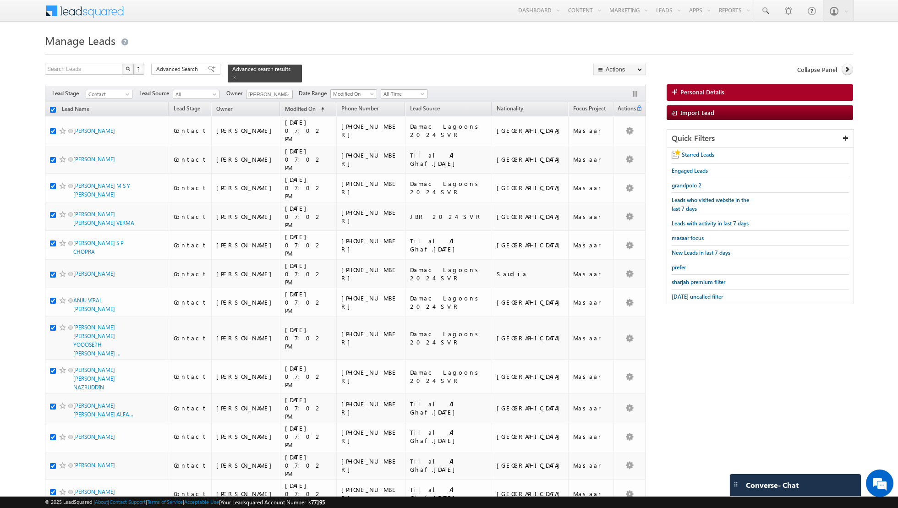
checkbox input "true"
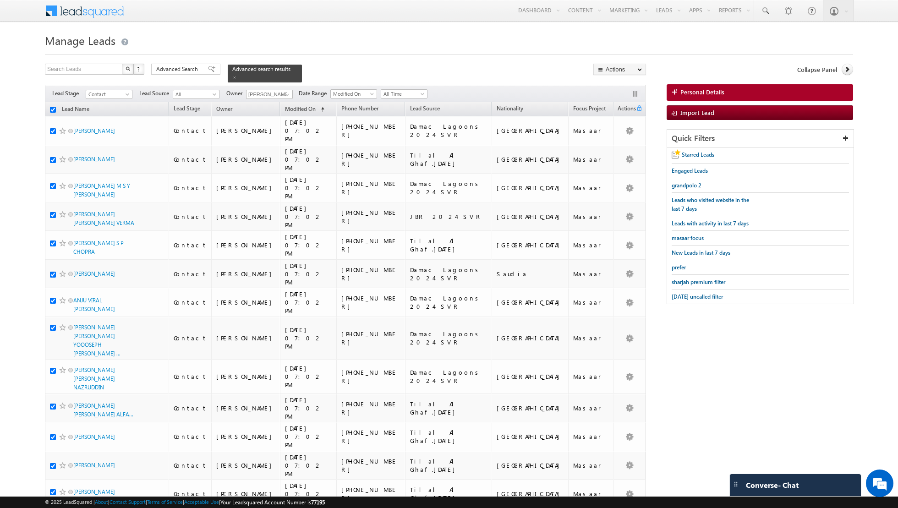
checkbox input "true"
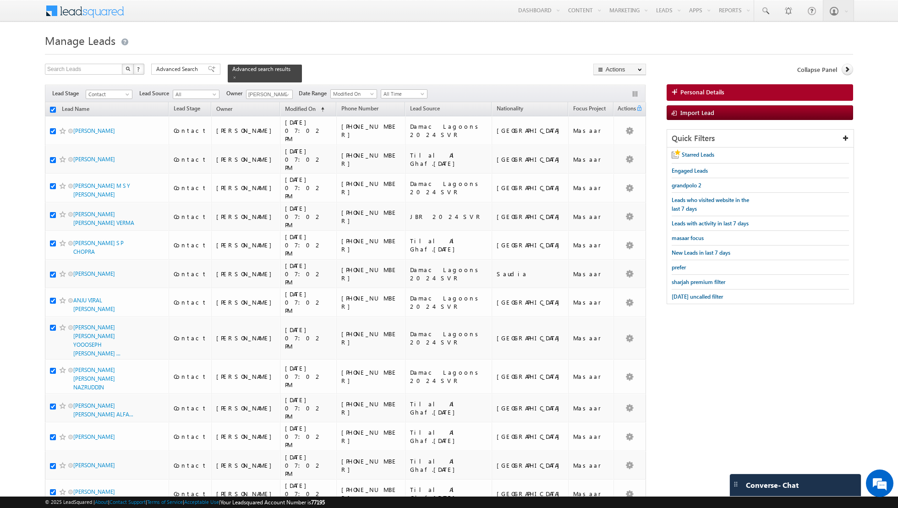
checkbox input "true"
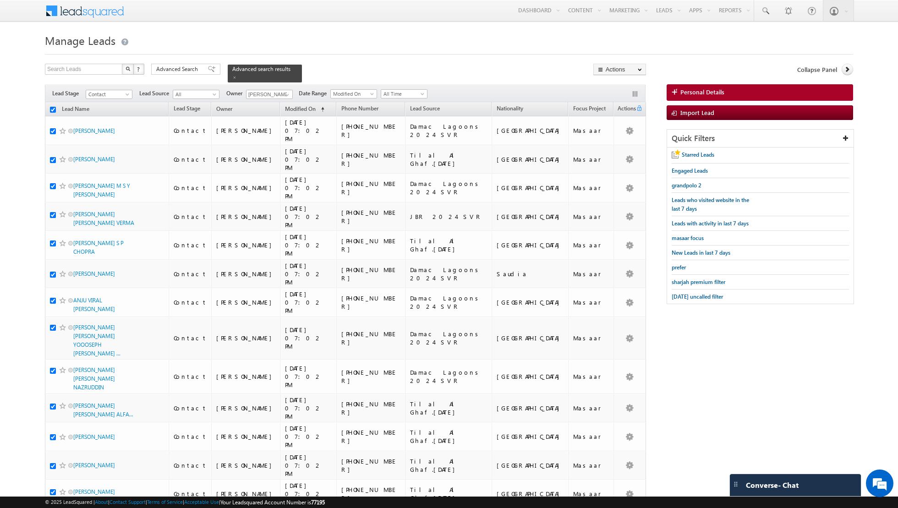
checkbox input "true"
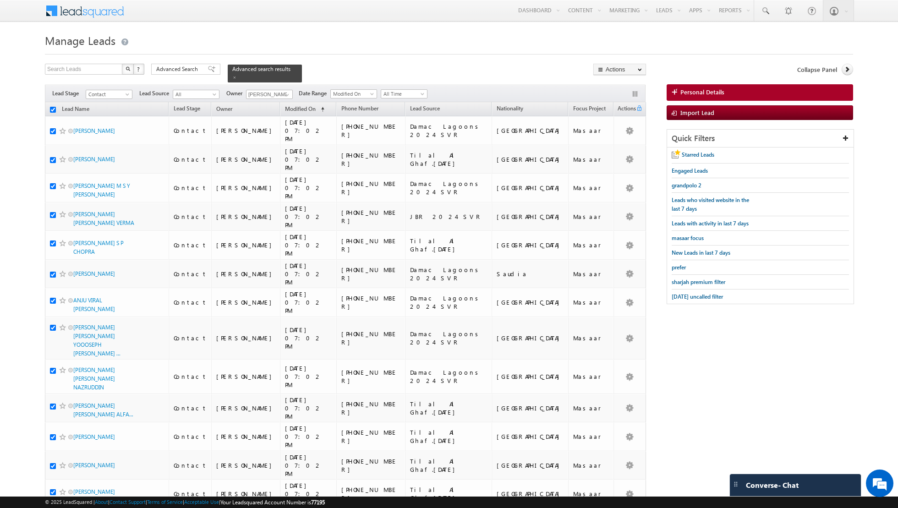
checkbox input "true"
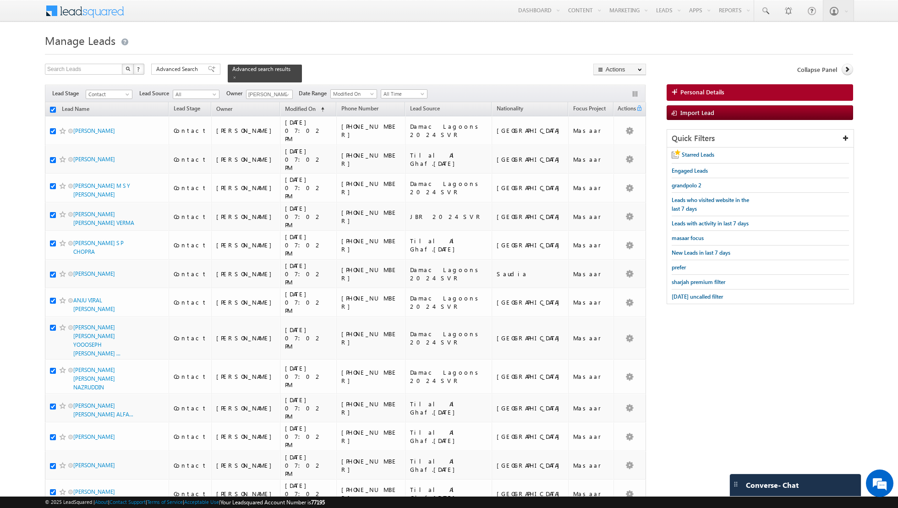
checkbox input "true"
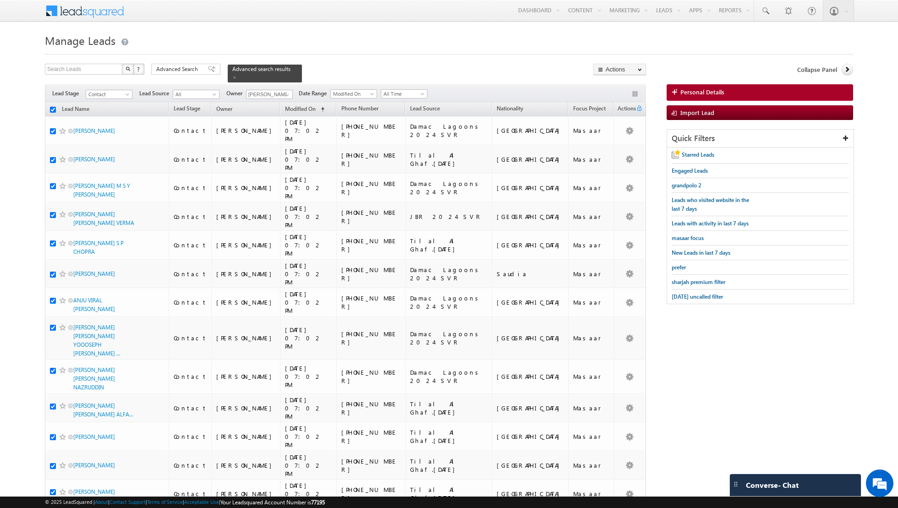
checkbox input "true"
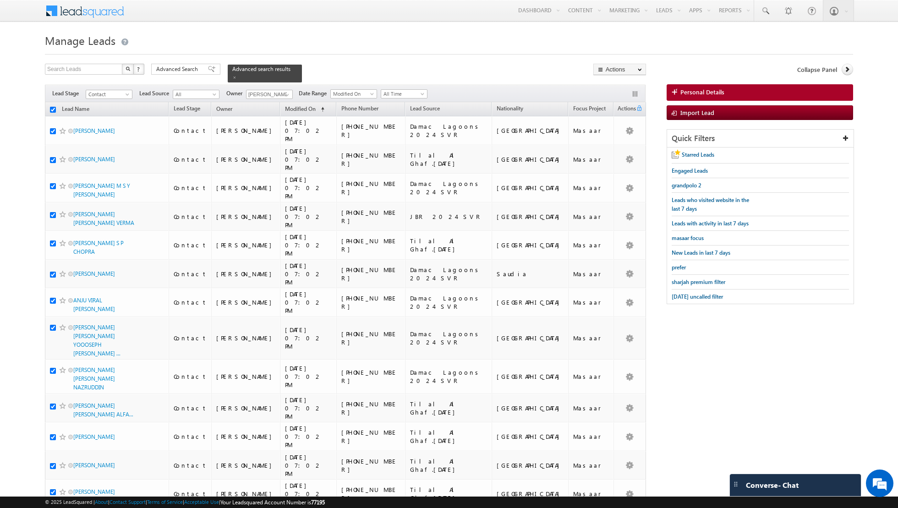
checkbox input "true"
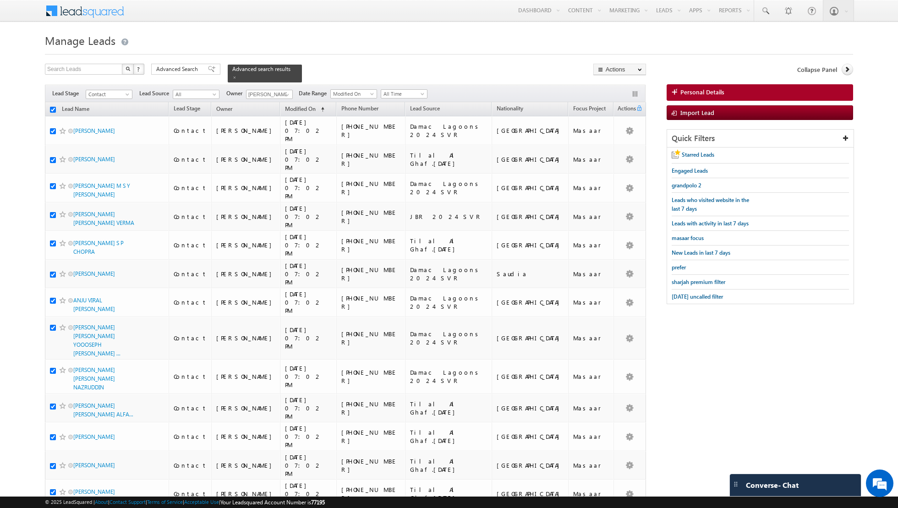
checkbox input "true"
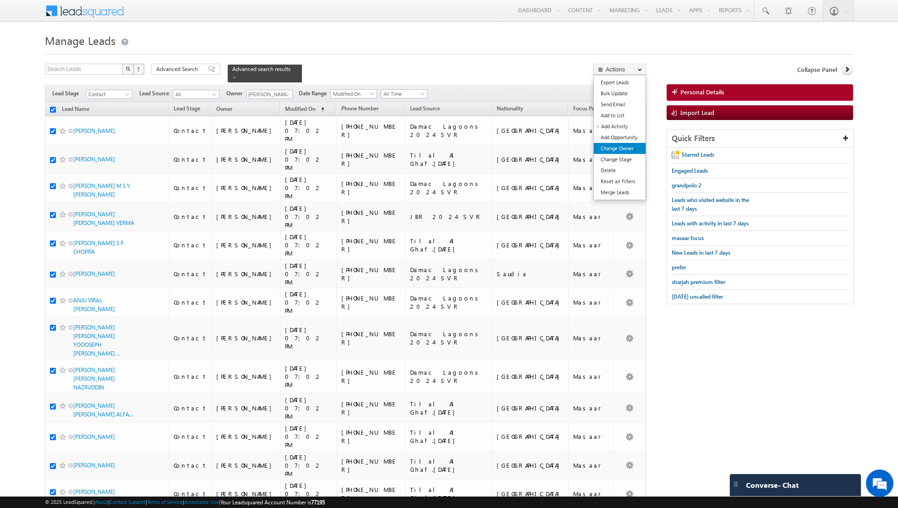
click at [621, 147] on link "Change Owner" at bounding box center [620, 148] width 52 height 11
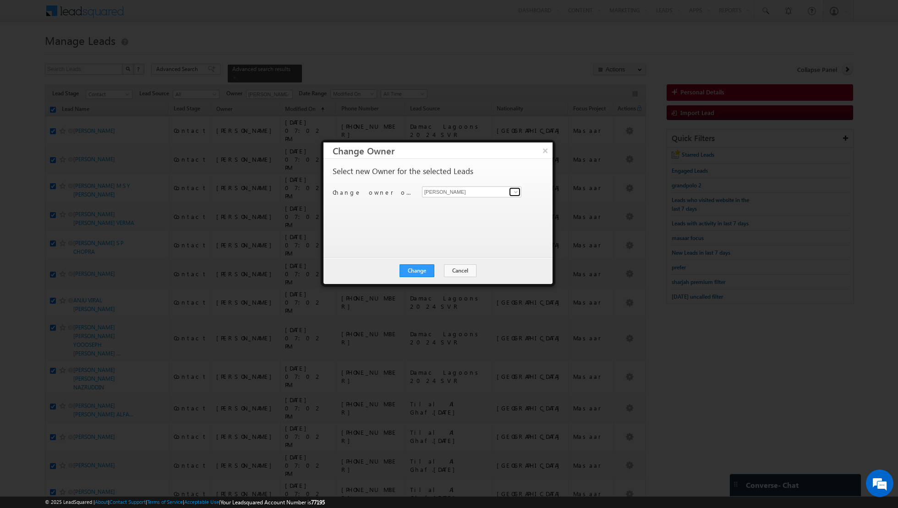
click at [517, 191] on span at bounding box center [515, 191] width 7 height 7
click at [484, 212] on link "[PERSON_NAME] [EMAIL_ADDRESS][PERSON_NAME][DOMAIN_NAME]" at bounding box center [471, 205] width 99 height 17
type input "[PERSON_NAME]"
click at [420, 267] on button "Change" at bounding box center [416, 270] width 35 height 13
click at [436, 266] on button "Close" at bounding box center [439, 270] width 29 height 13
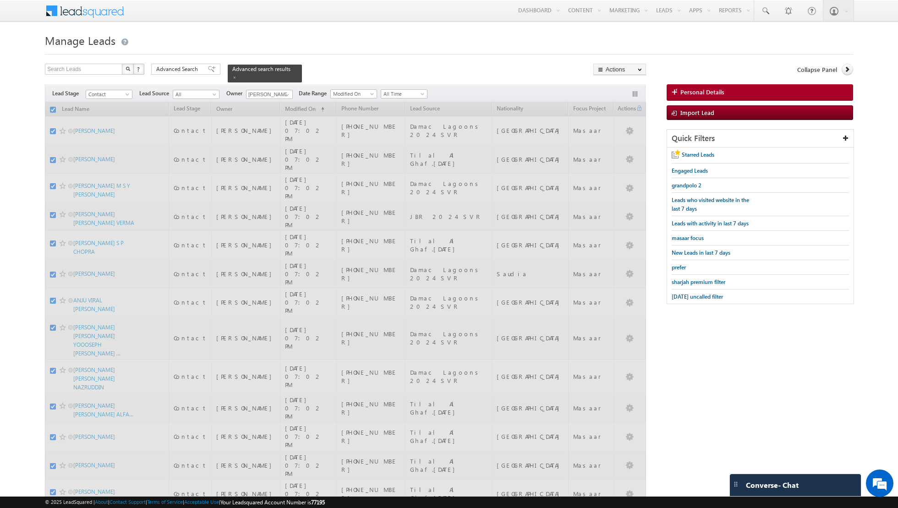
checkbox input "false"
